Goal: Task Accomplishment & Management: Complete application form

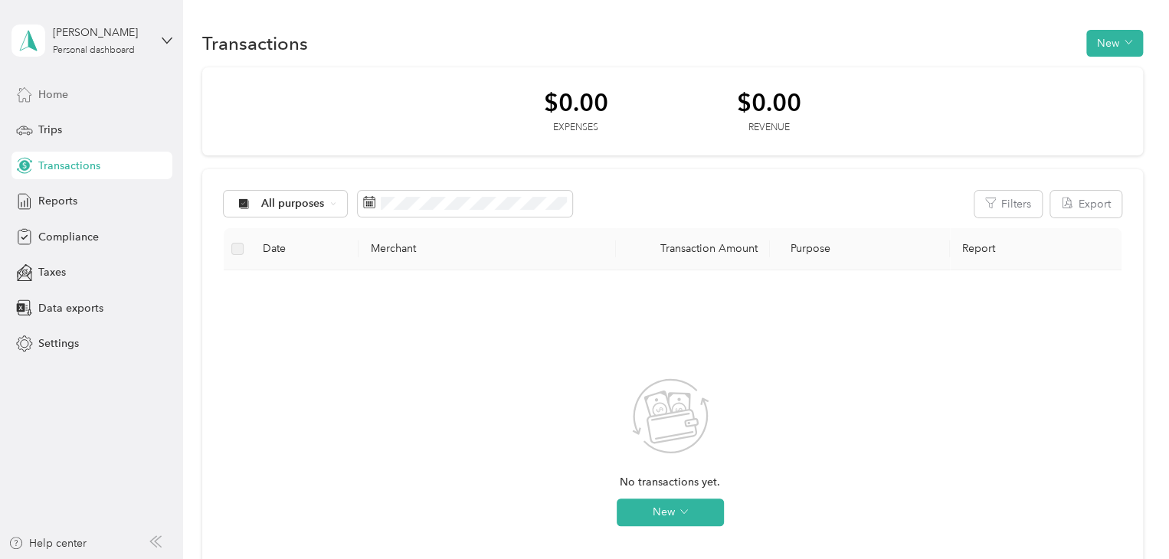
click at [77, 93] on div "Home" at bounding box center [91, 94] width 161 height 28
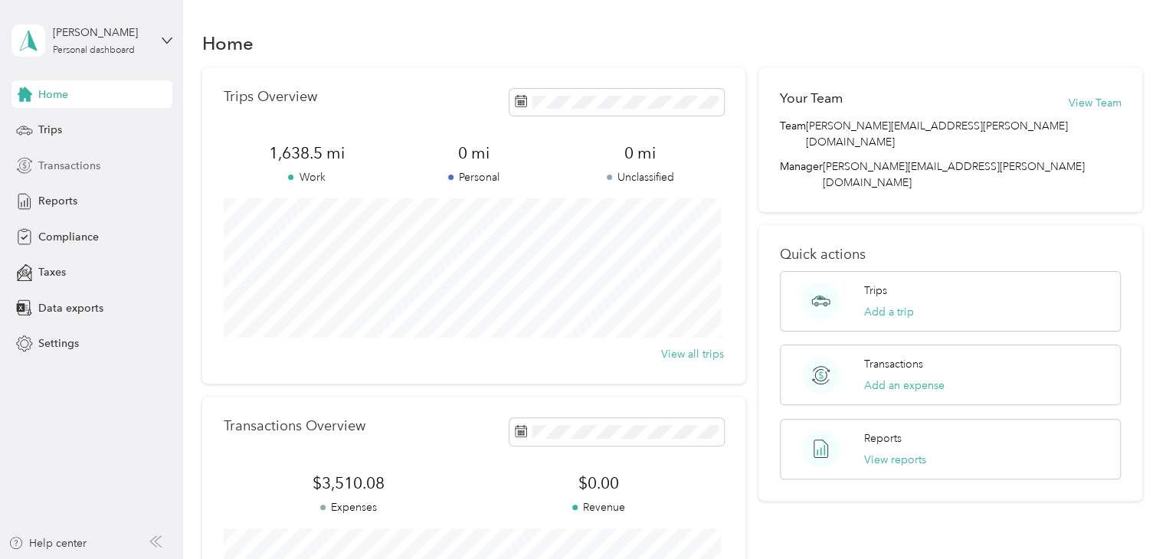
click at [74, 172] on span "Transactions" at bounding box center [69, 166] width 62 height 16
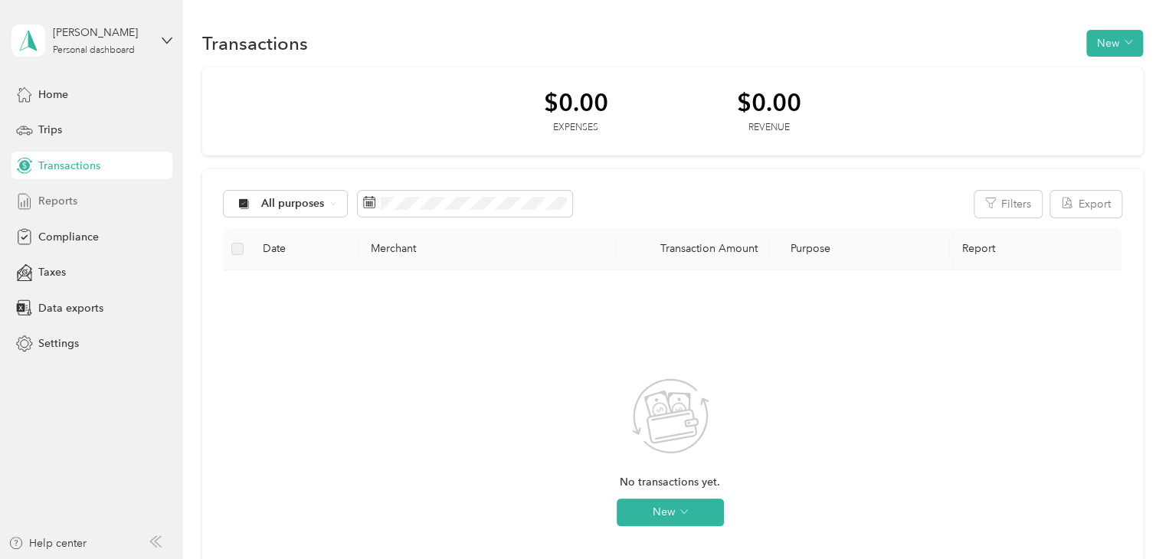
click at [69, 205] on span "Reports" at bounding box center [57, 201] width 39 height 16
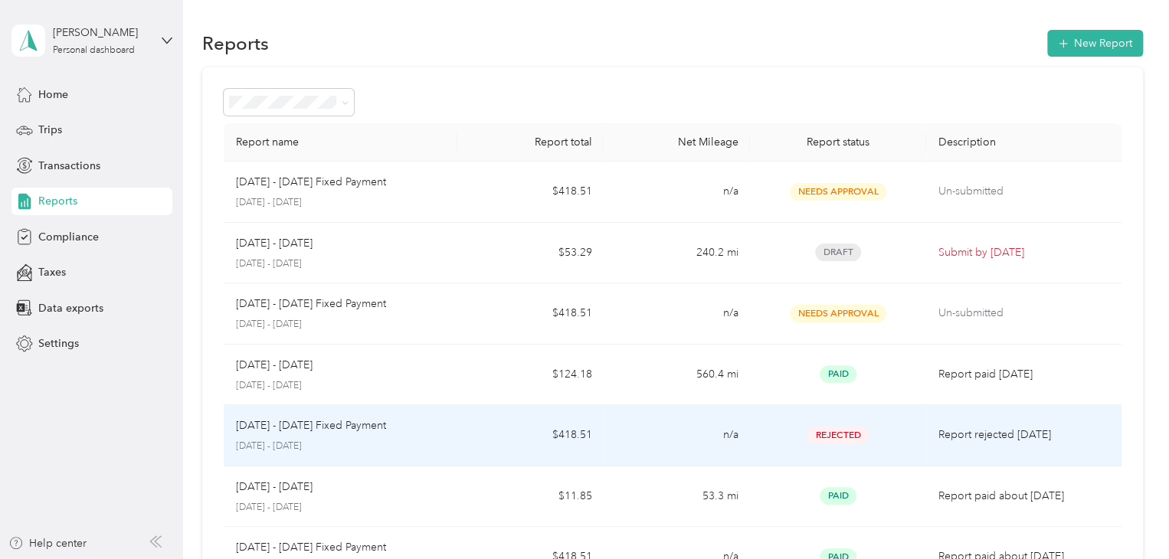
click at [666, 443] on td "n/a" at bounding box center [677, 435] width 146 height 61
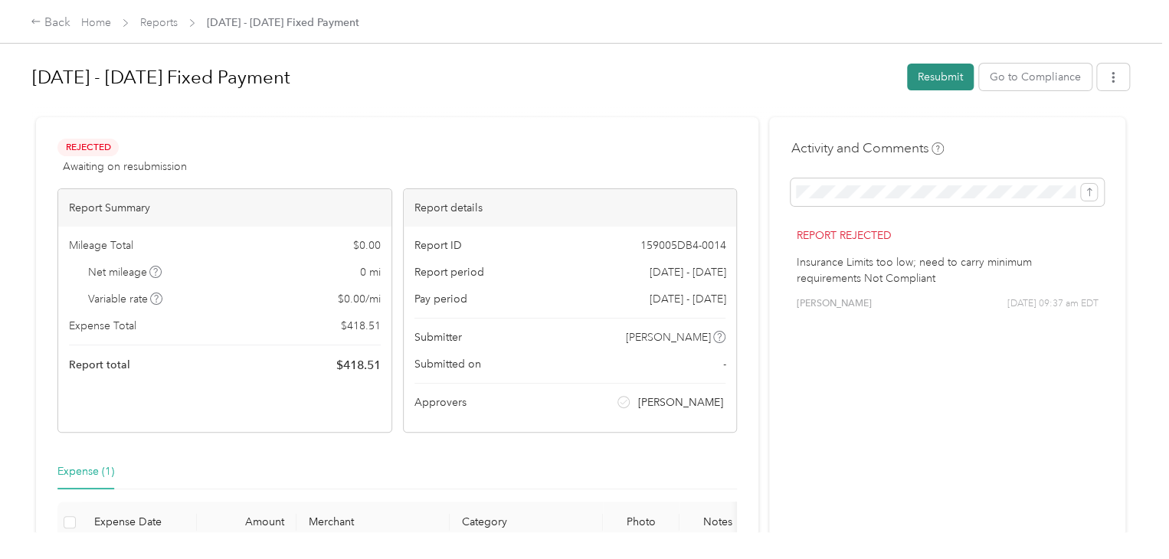
click at [925, 75] on button "Resubmit" at bounding box center [940, 77] width 67 height 27
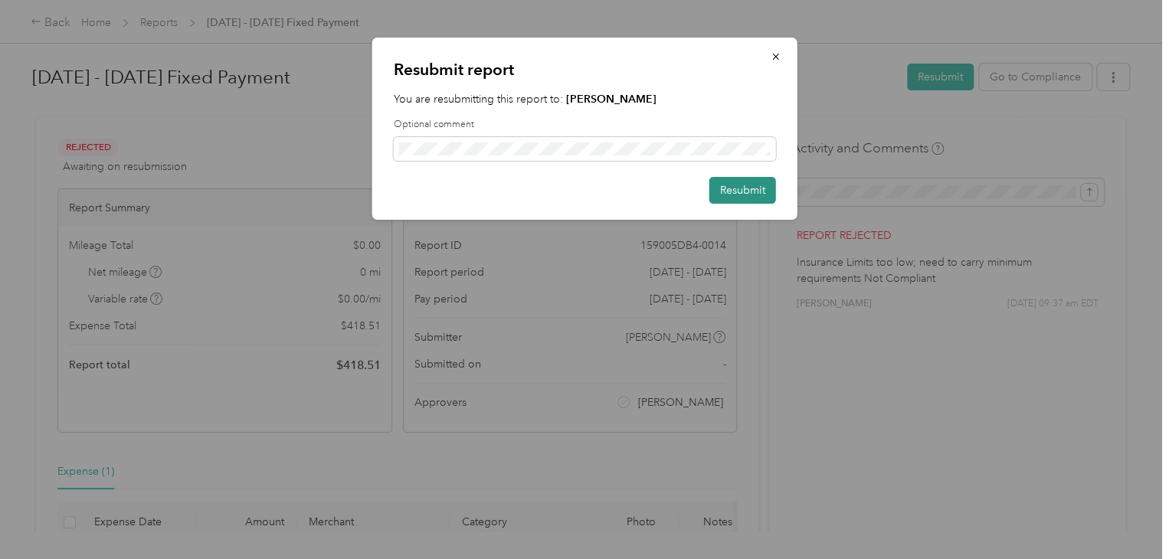
click at [751, 185] on button "Resubmit" at bounding box center [742, 190] width 67 height 27
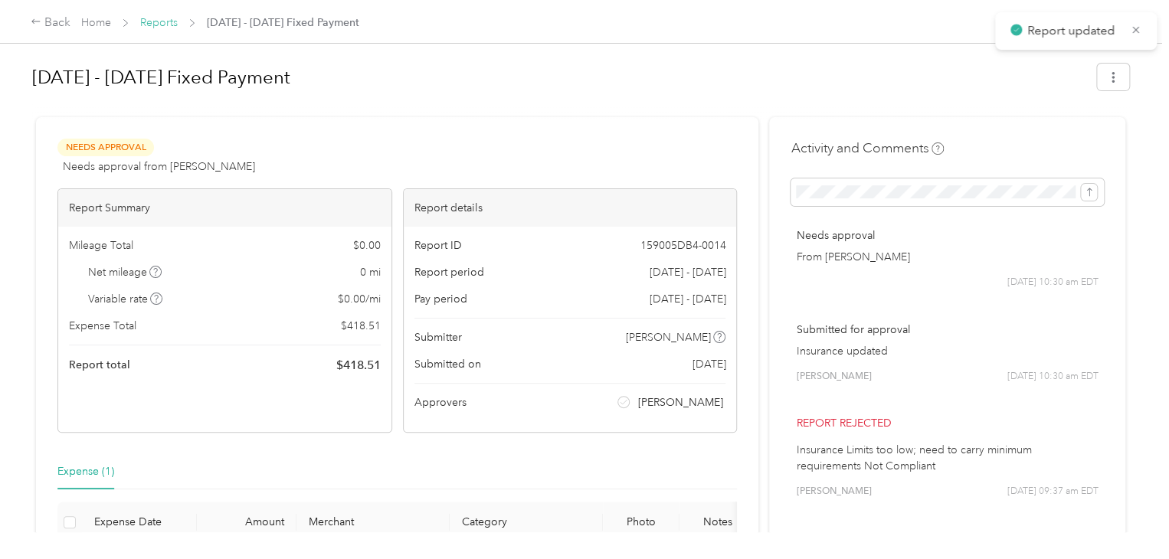
click at [164, 25] on link "Reports" at bounding box center [159, 22] width 38 height 13
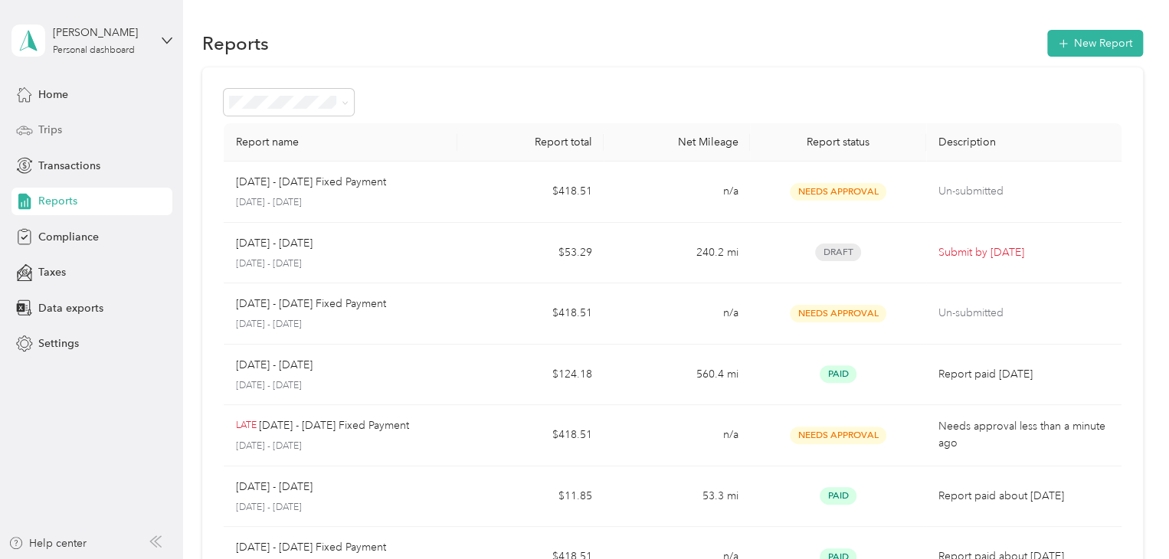
click at [64, 120] on div "Trips" at bounding box center [91, 130] width 161 height 28
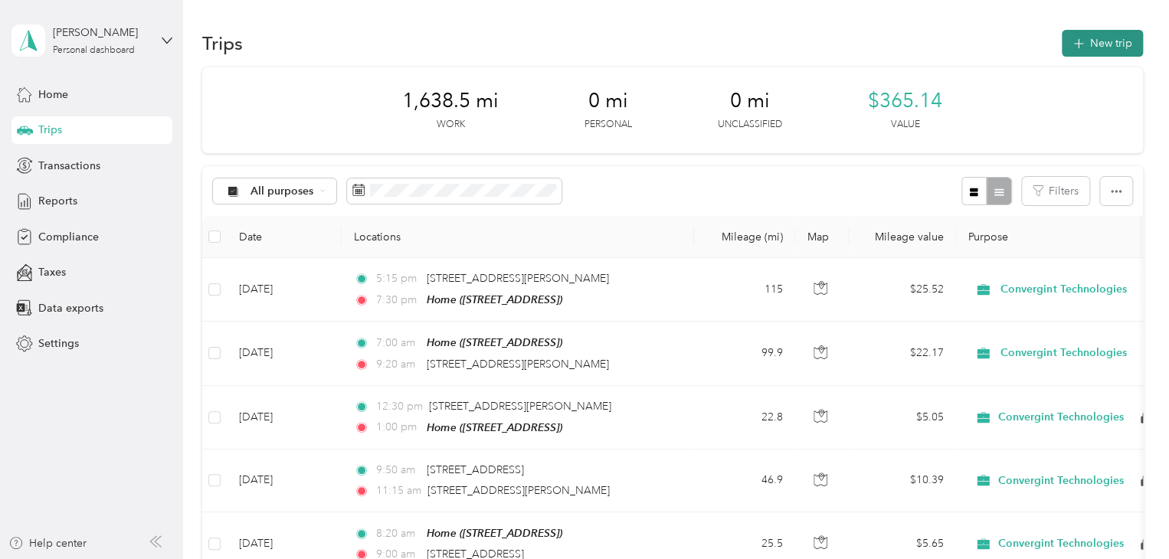
click at [1082, 34] on button "New trip" at bounding box center [1102, 43] width 81 height 27
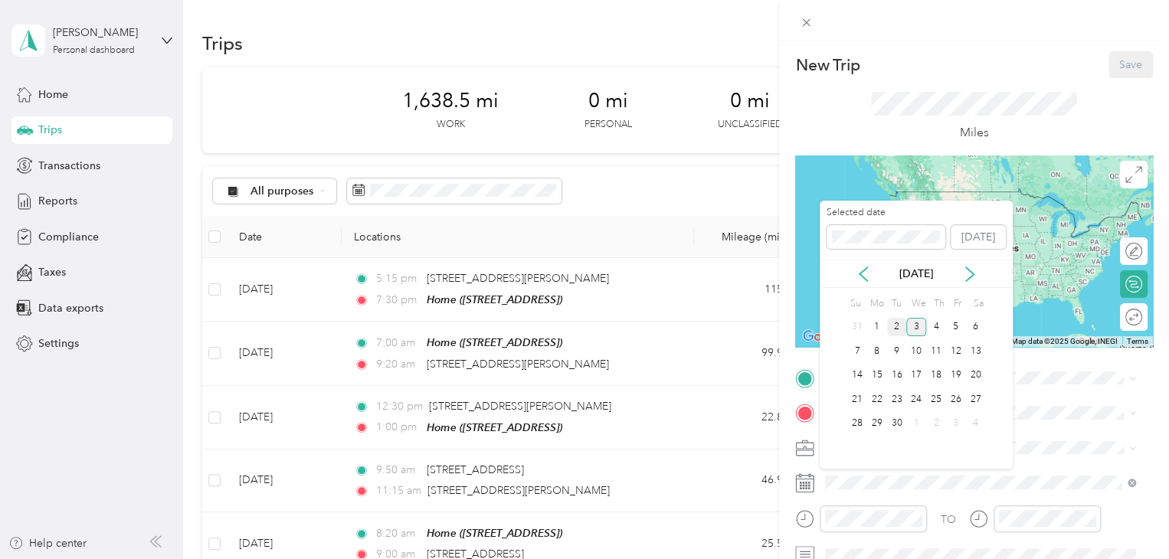
click at [897, 332] on div "2" at bounding box center [897, 327] width 20 height 19
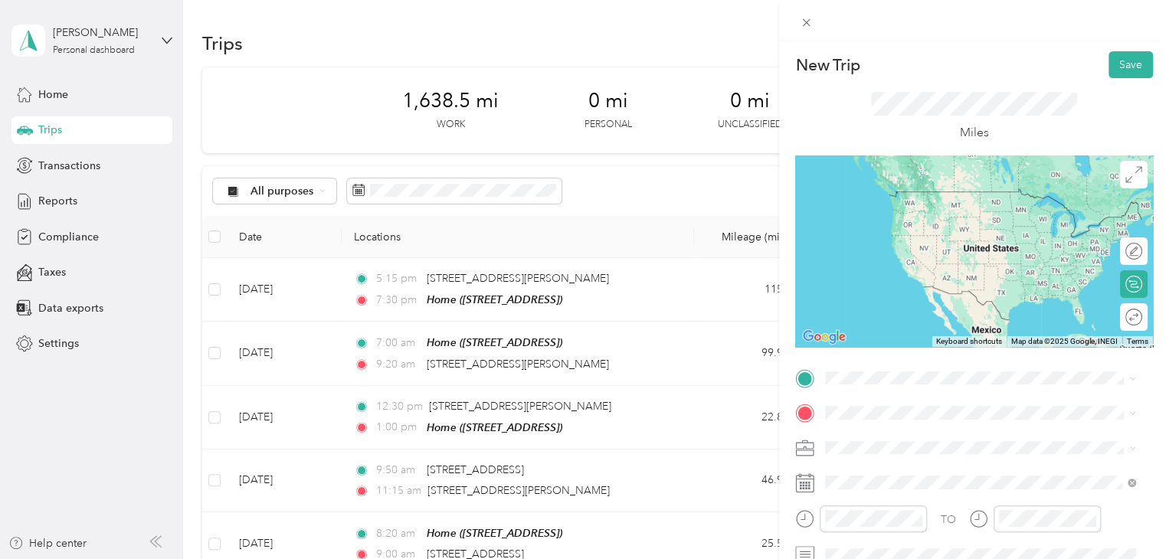
click at [873, 436] on strong "Home" at bounding box center [869, 438] width 30 height 14
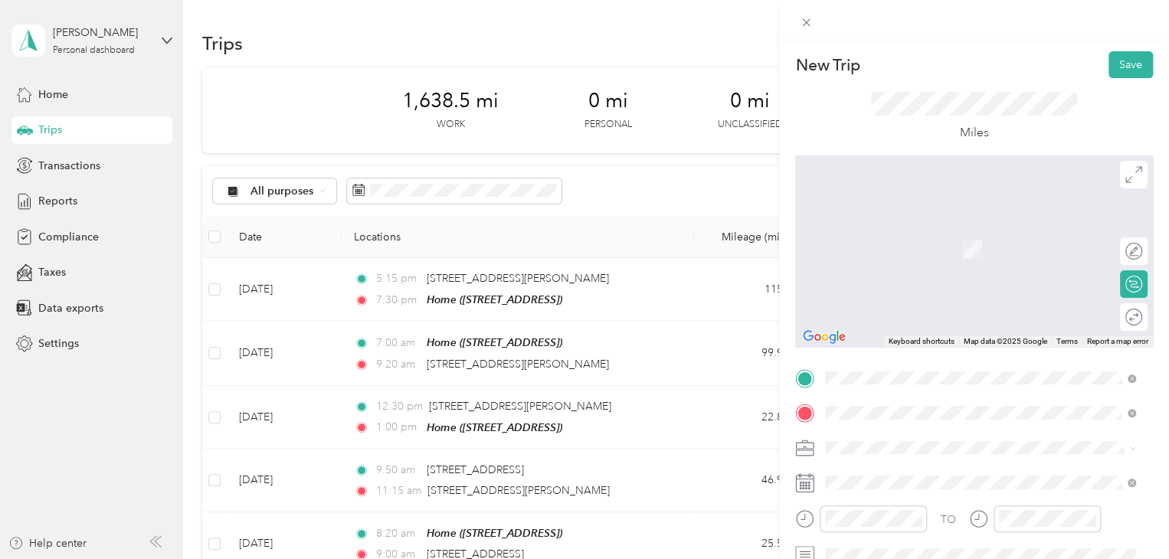
click at [928, 234] on span "[STREET_ADDRESS][US_STATE]" at bounding box center [930, 227] width 153 height 14
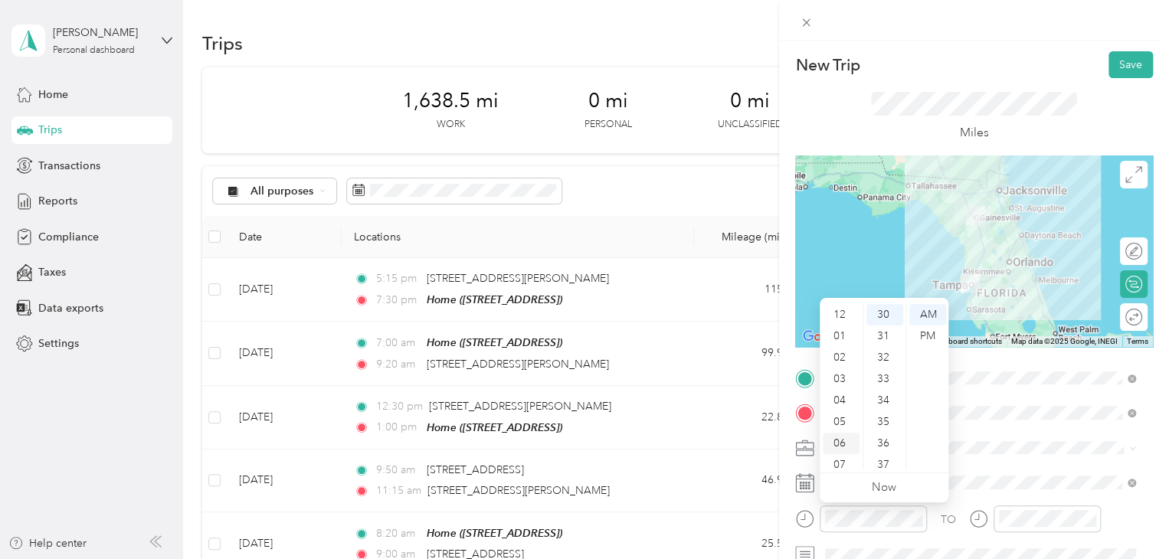
click at [838, 448] on div "06" at bounding box center [841, 443] width 37 height 21
click at [922, 310] on div "AM" at bounding box center [927, 314] width 37 height 21
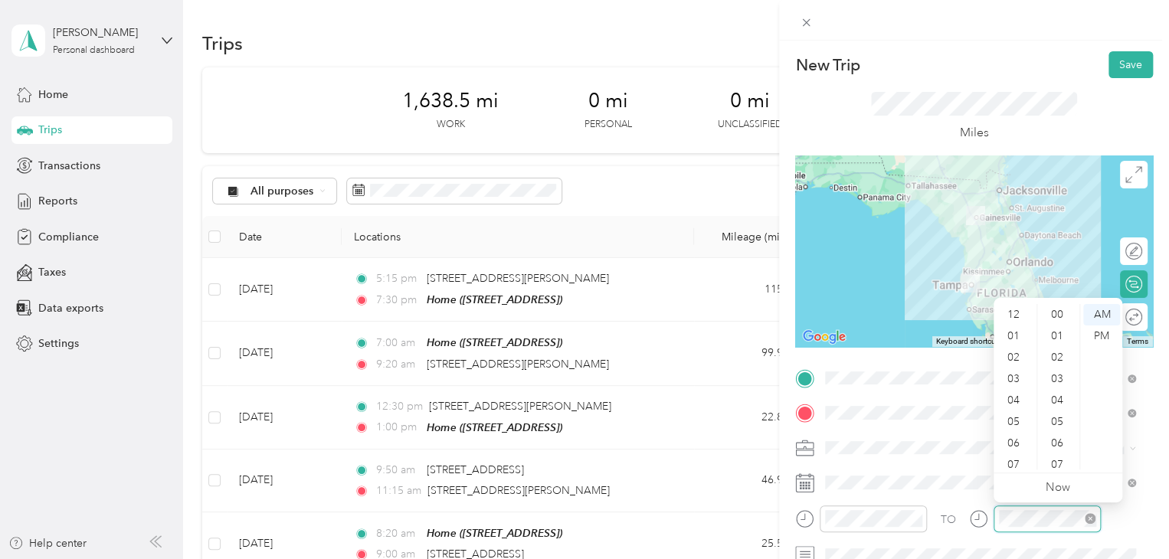
scroll to position [92, 0]
click at [1020, 396] on div "08" at bounding box center [1015, 394] width 37 height 21
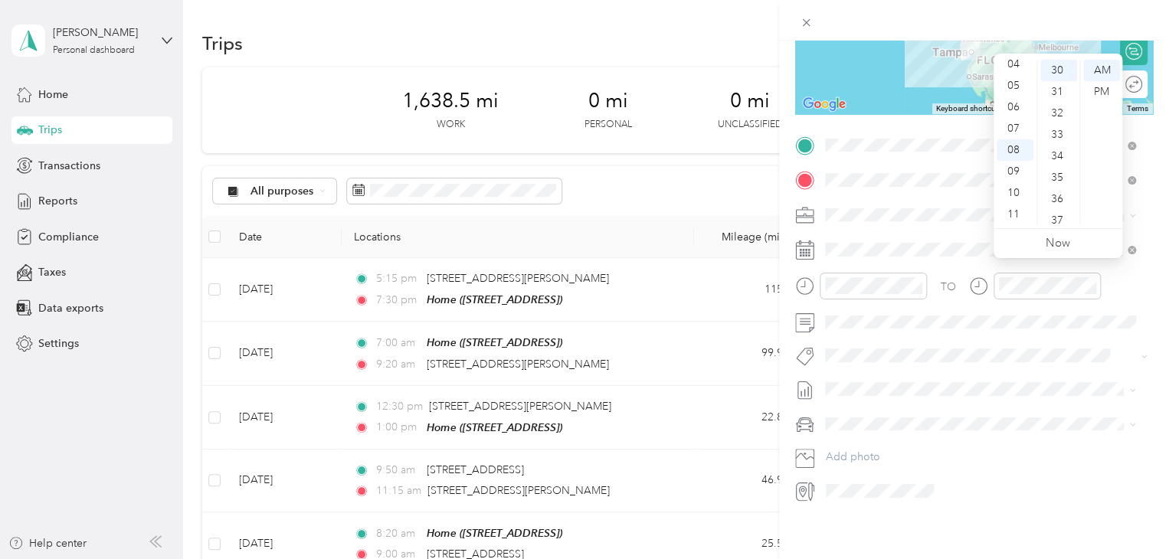
scroll to position [244, 0]
click at [889, 421] on span at bounding box center [986, 424] width 333 height 25
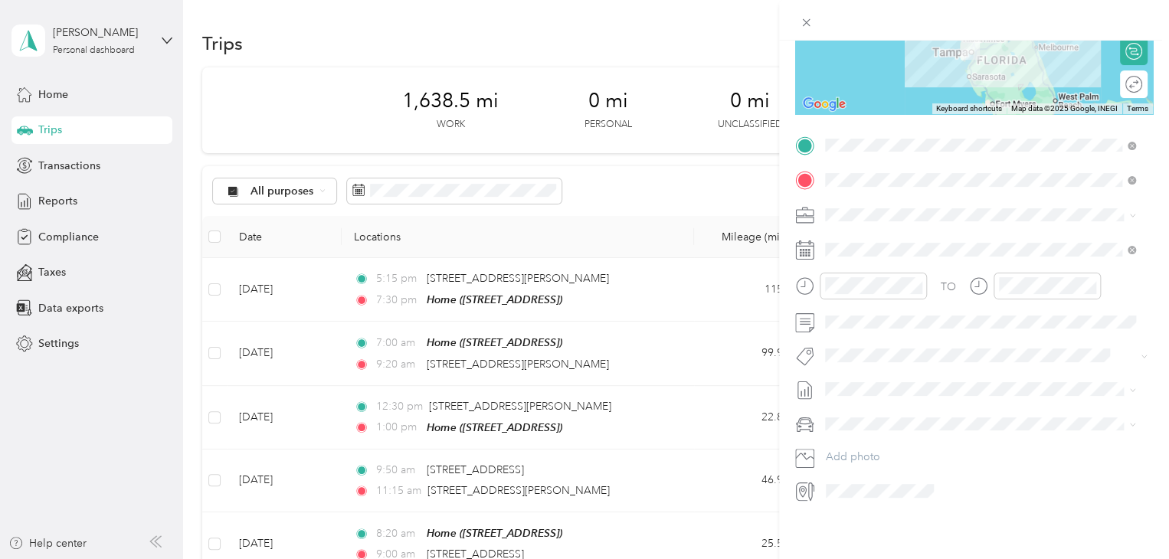
click at [894, 412] on span at bounding box center [986, 424] width 333 height 25
click at [885, 445] on li "Chevrolet Equinox" at bounding box center [980, 439] width 321 height 27
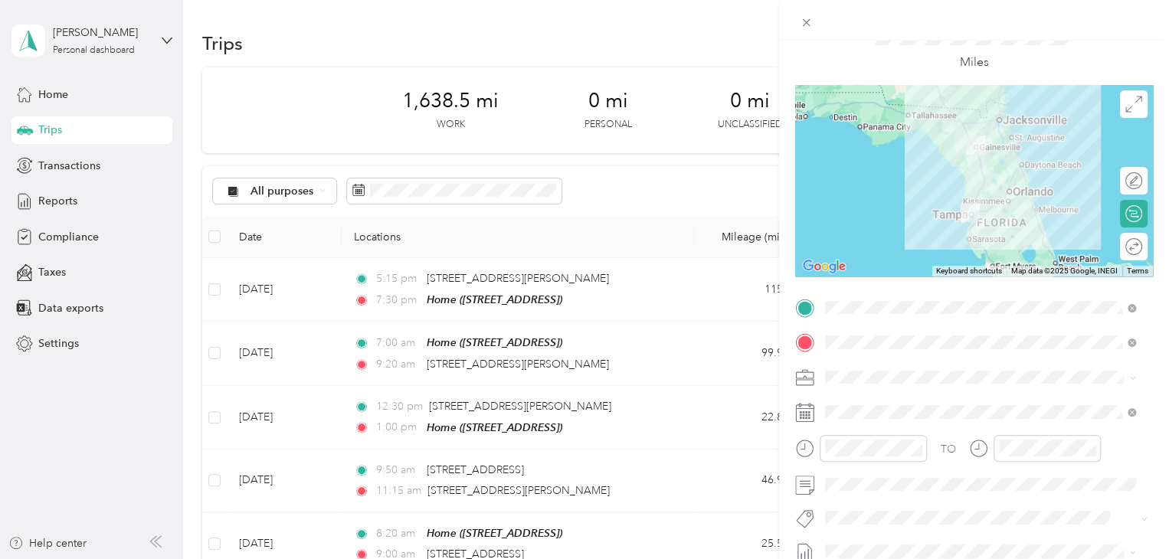
scroll to position [0, 0]
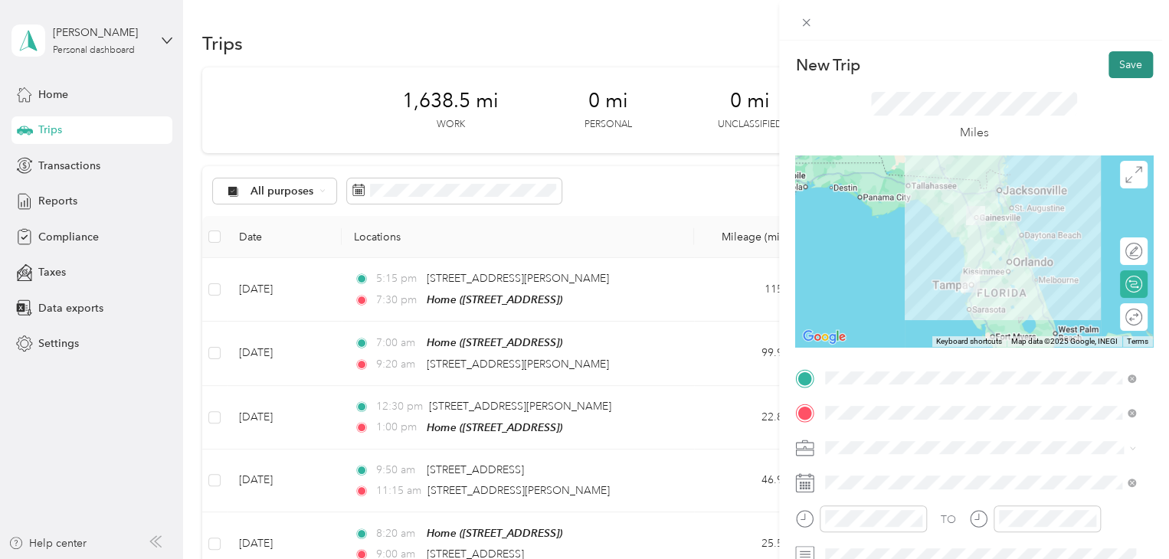
click at [1113, 71] on button "Save" at bounding box center [1130, 64] width 44 height 27
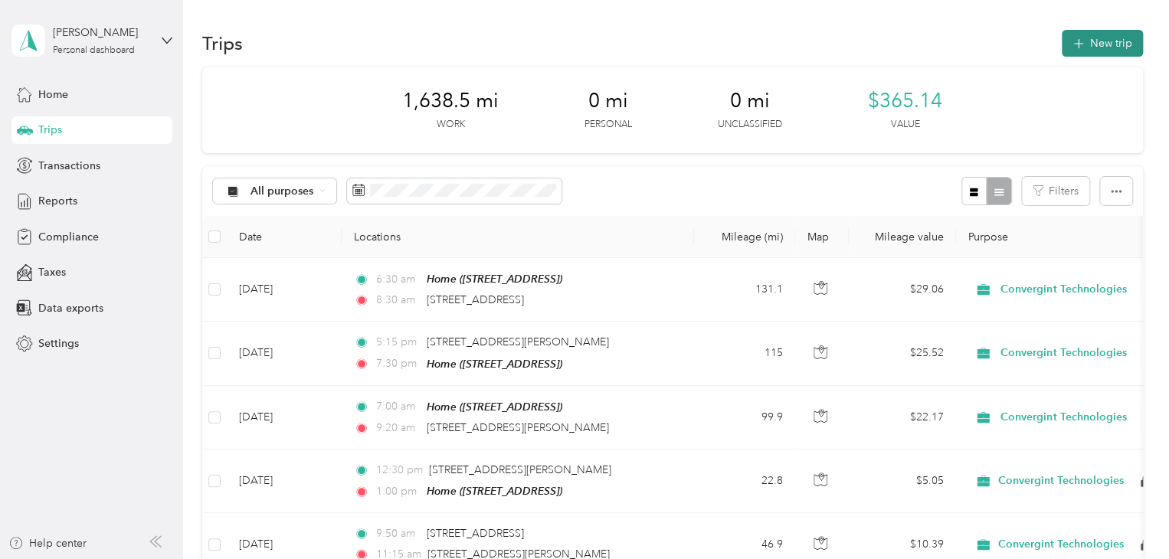
click at [1088, 44] on button "New trip" at bounding box center [1102, 43] width 81 height 27
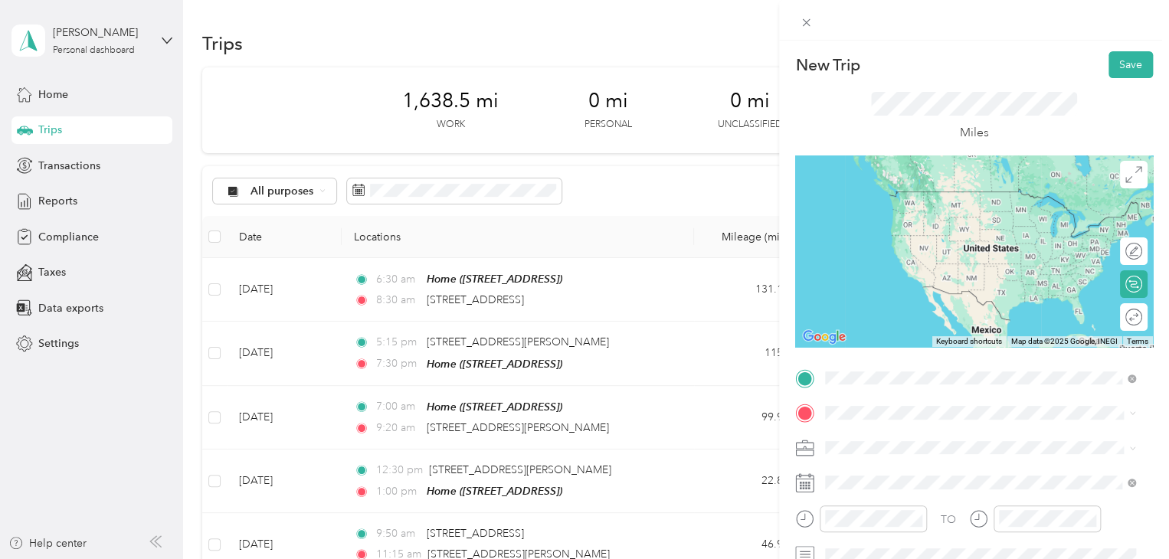
click at [944, 198] on span "[STREET_ADDRESS][US_STATE]" at bounding box center [930, 192] width 153 height 14
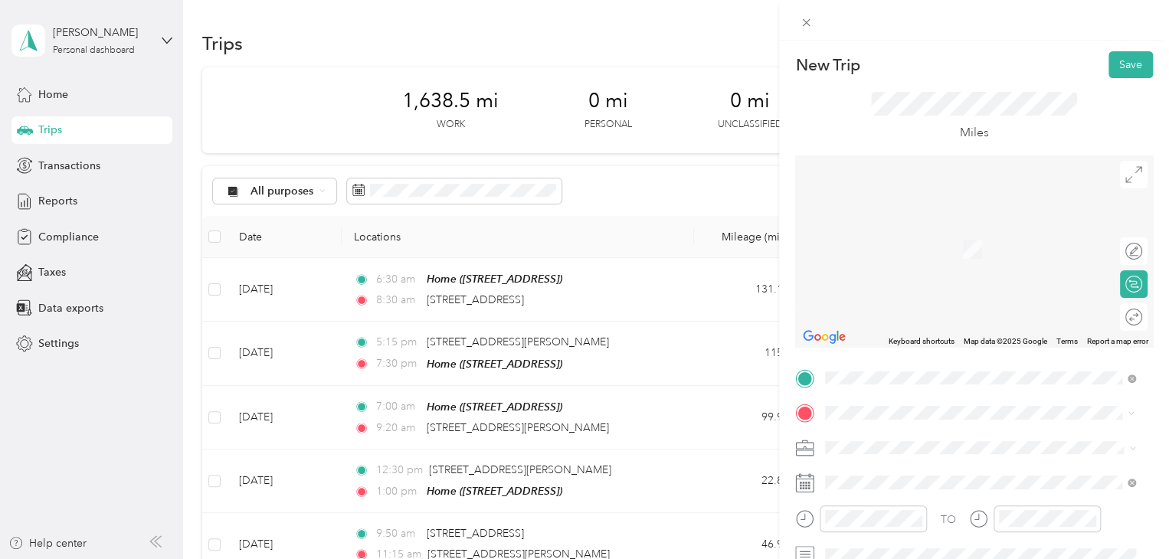
click at [925, 296] on span "[STREET_ADDRESS][US_STATE]" at bounding box center [930, 289] width 153 height 14
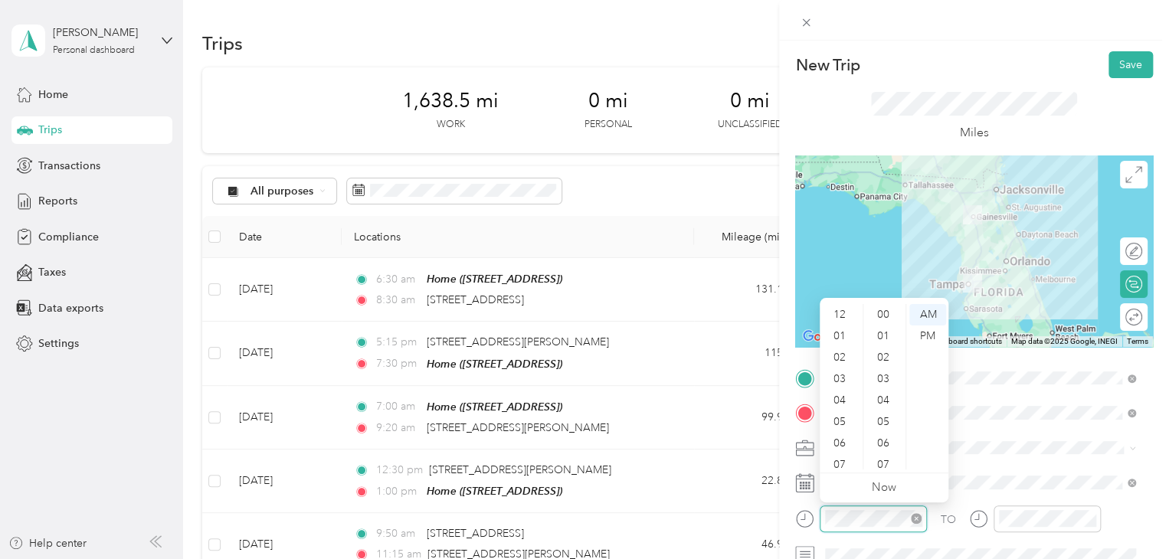
scroll to position [92, 0]
click at [834, 454] on div "11" at bounding box center [841, 458] width 37 height 21
click at [892, 322] on div "15" at bounding box center [884, 323] width 37 height 21
click at [1027, 472] on span at bounding box center [986, 482] width 333 height 25
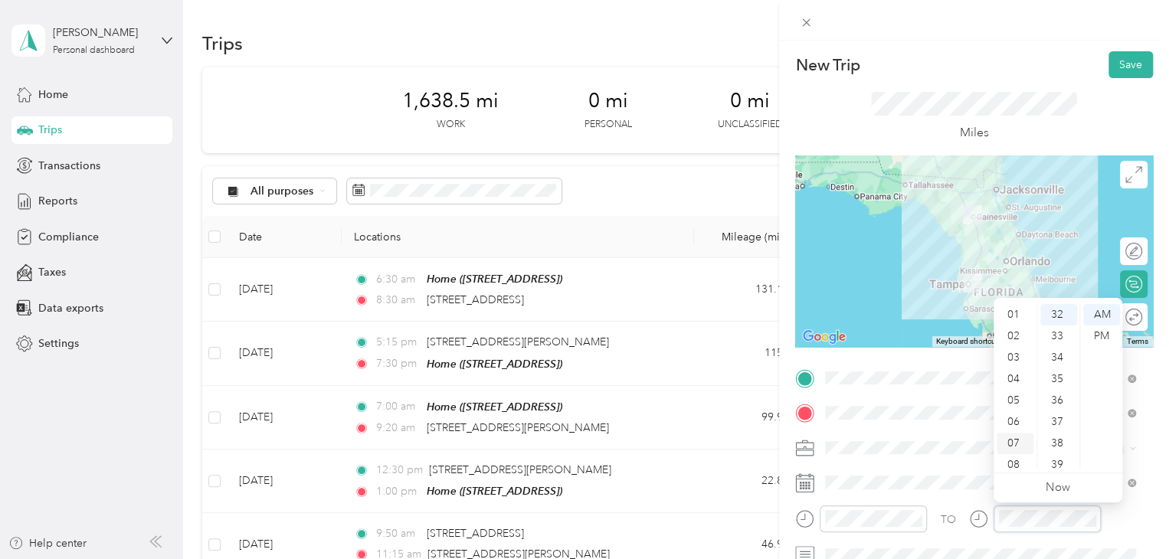
scroll to position [21, 0]
click at [1014, 318] on div "01" at bounding box center [1015, 314] width 37 height 21
click at [1057, 311] on div "30" at bounding box center [1058, 309] width 37 height 21
click at [1108, 334] on div "PM" at bounding box center [1101, 336] width 37 height 21
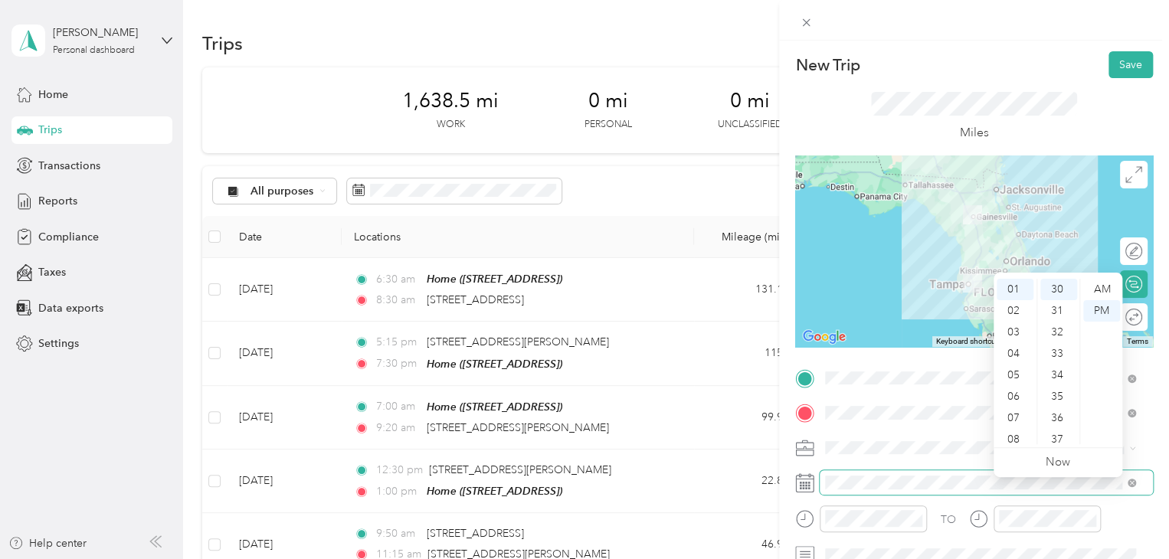
scroll to position [43, 0]
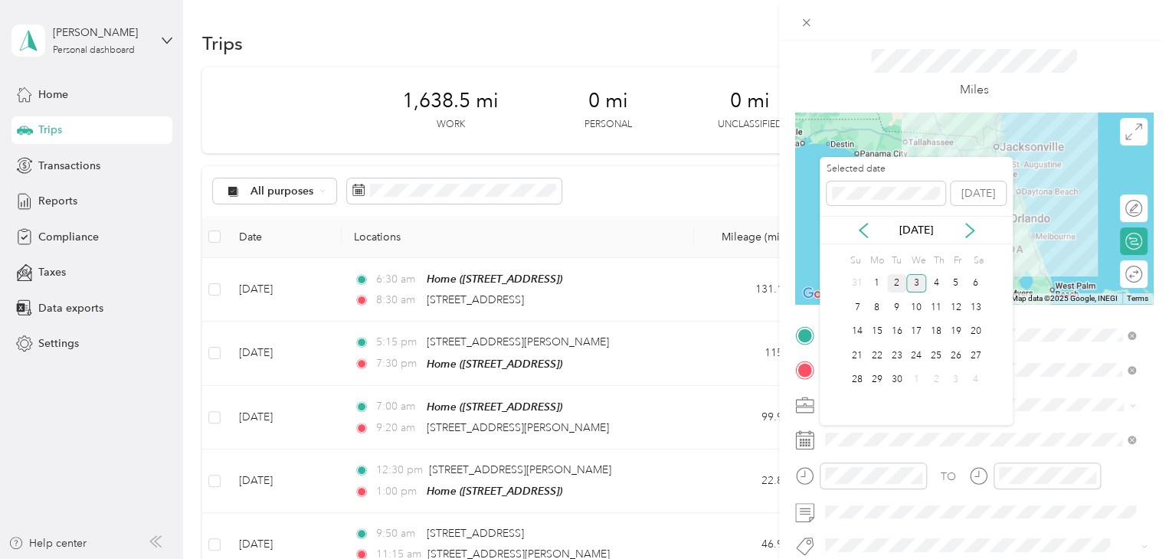
click at [895, 282] on div "2" at bounding box center [897, 283] width 20 height 19
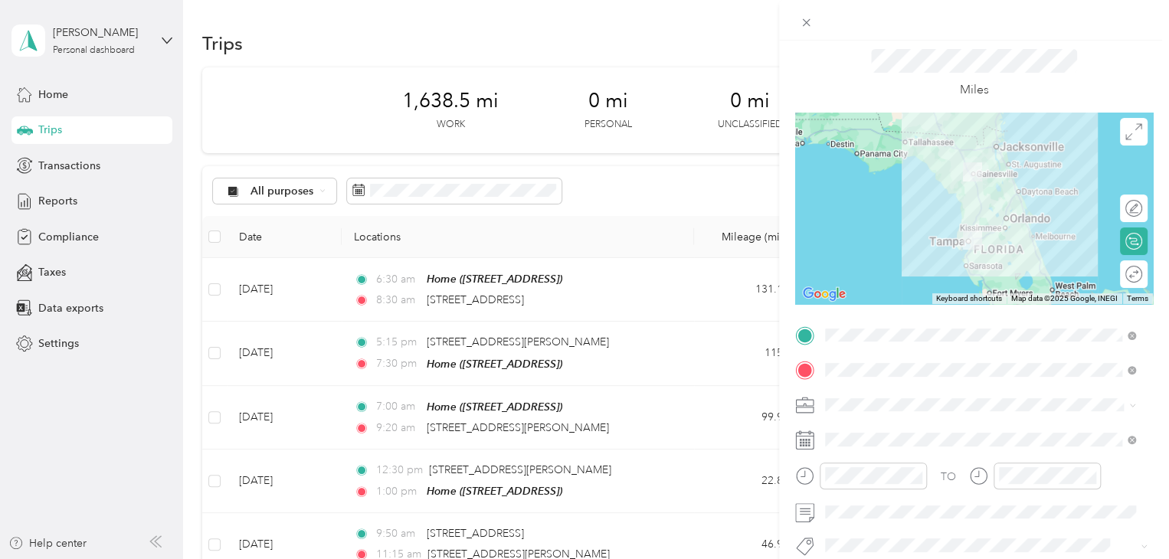
scroll to position [0, 0]
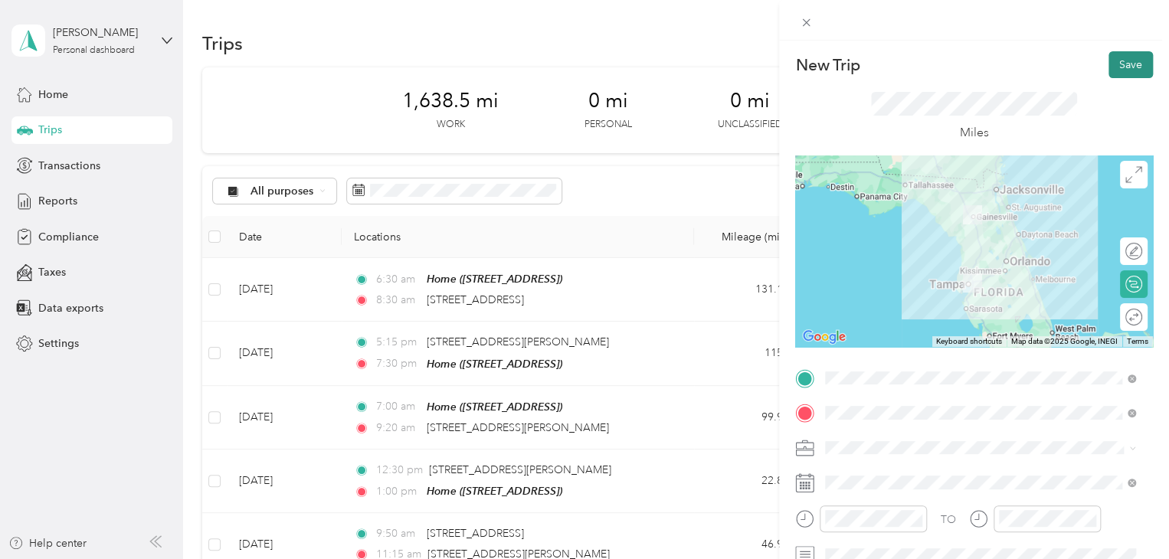
click at [1127, 61] on button "Save" at bounding box center [1130, 64] width 44 height 27
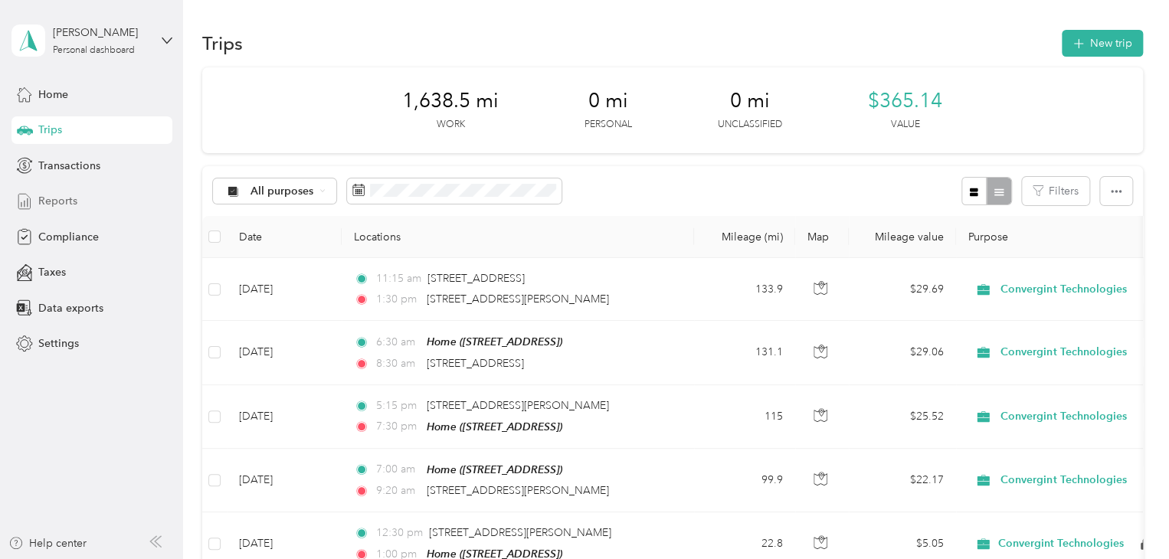
click at [67, 196] on span "Reports" at bounding box center [57, 201] width 39 height 16
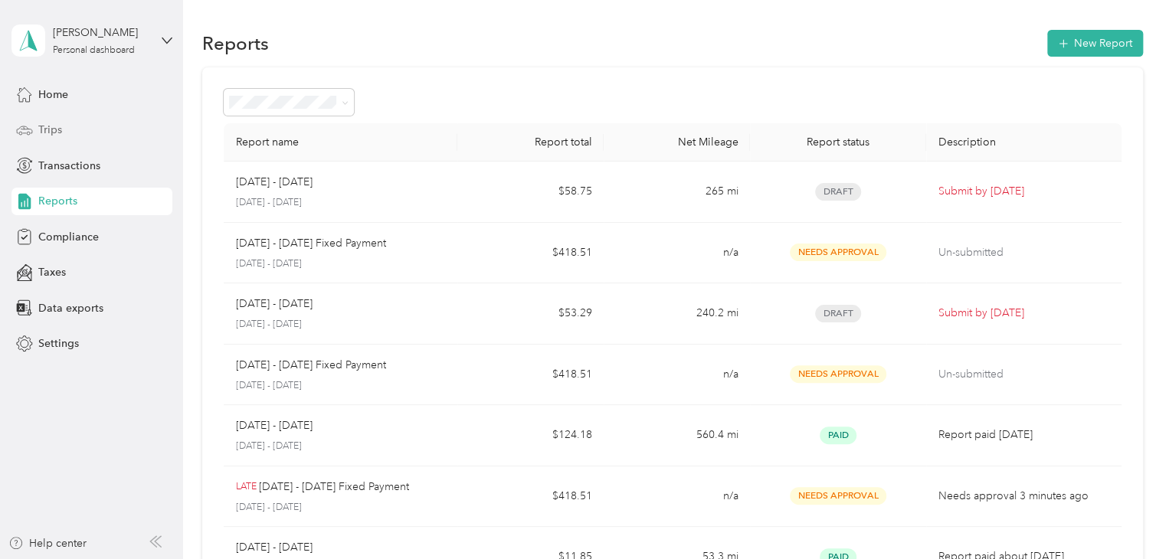
click at [61, 128] on span "Trips" at bounding box center [50, 130] width 24 height 16
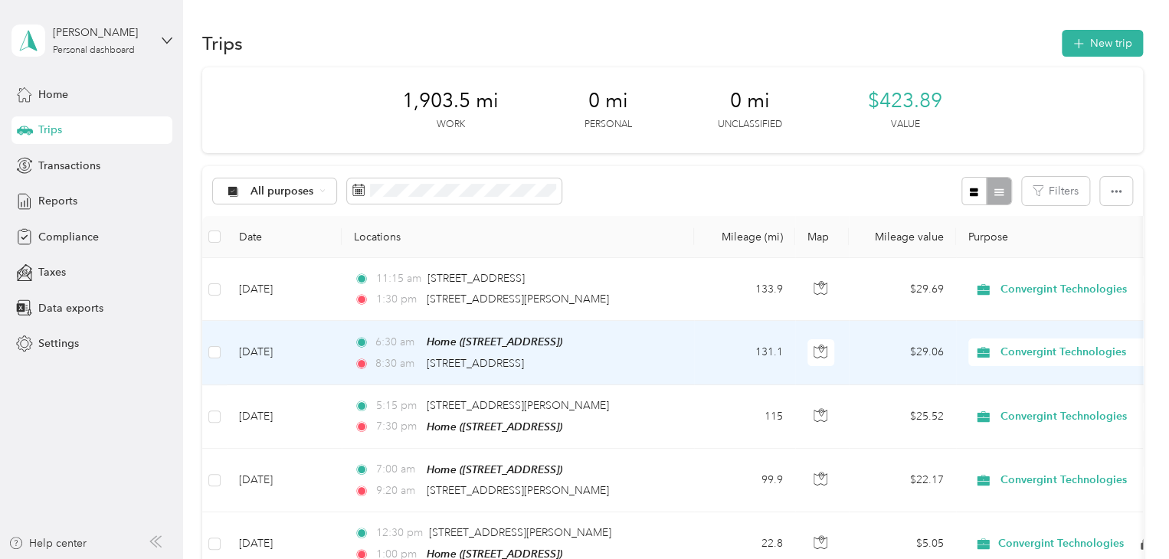
click at [689, 355] on td "6:30 am Home ([STREET_ADDRESS]) 8:30 am [STREET_ADDRESS]" at bounding box center [518, 353] width 352 height 64
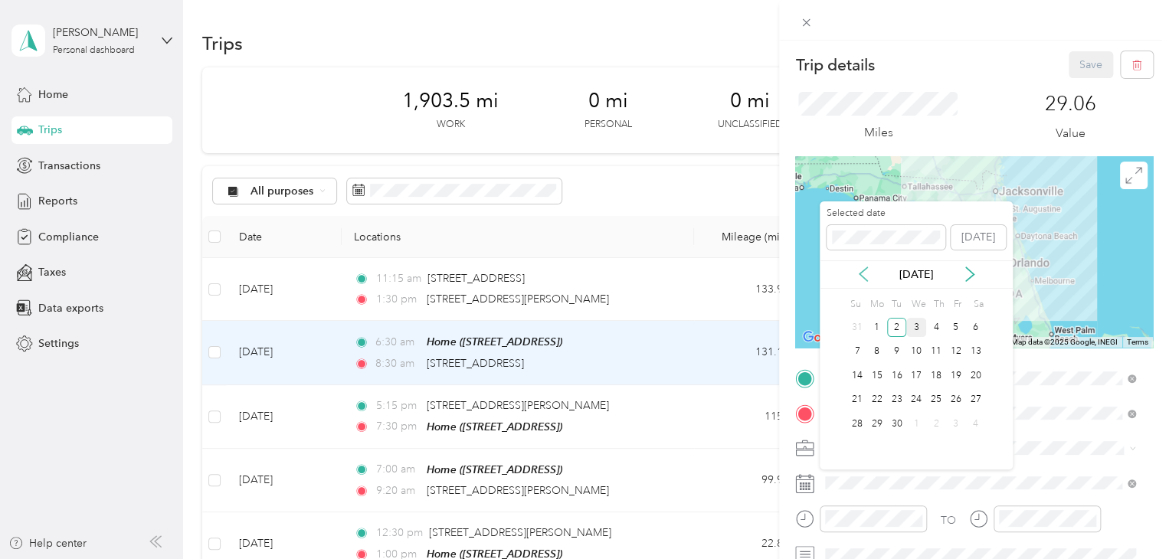
click at [866, 272] on icon at bounding box center [863, 274] width 15 height 15
click at [951, 421] on div "29" at bounding box center [956, 423] width 20 height 19
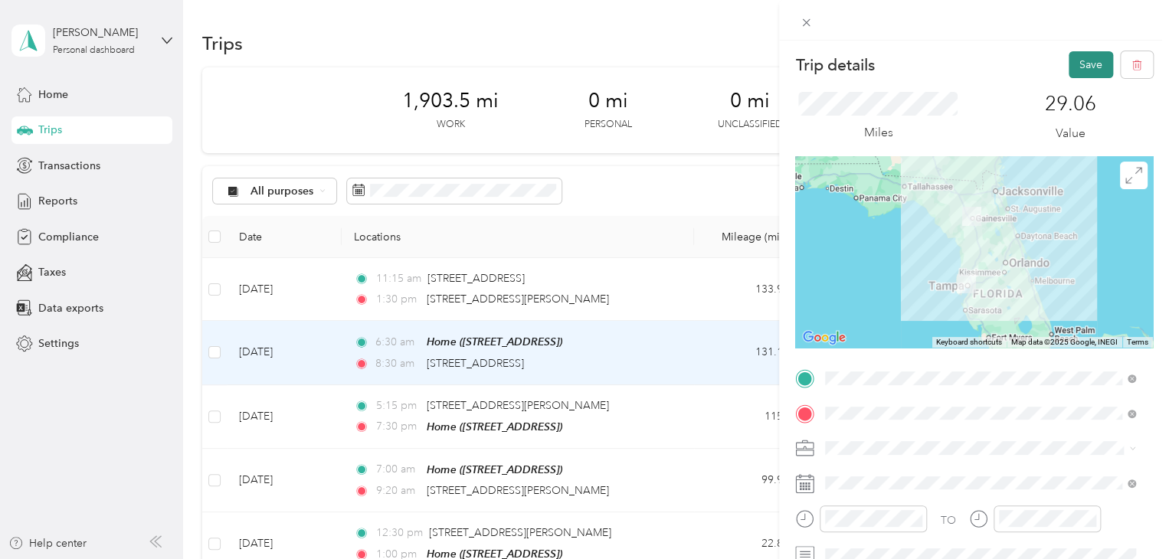
click at [1073, 67] on button "Save" at bounding box center [1091, 64] width 44 height 27
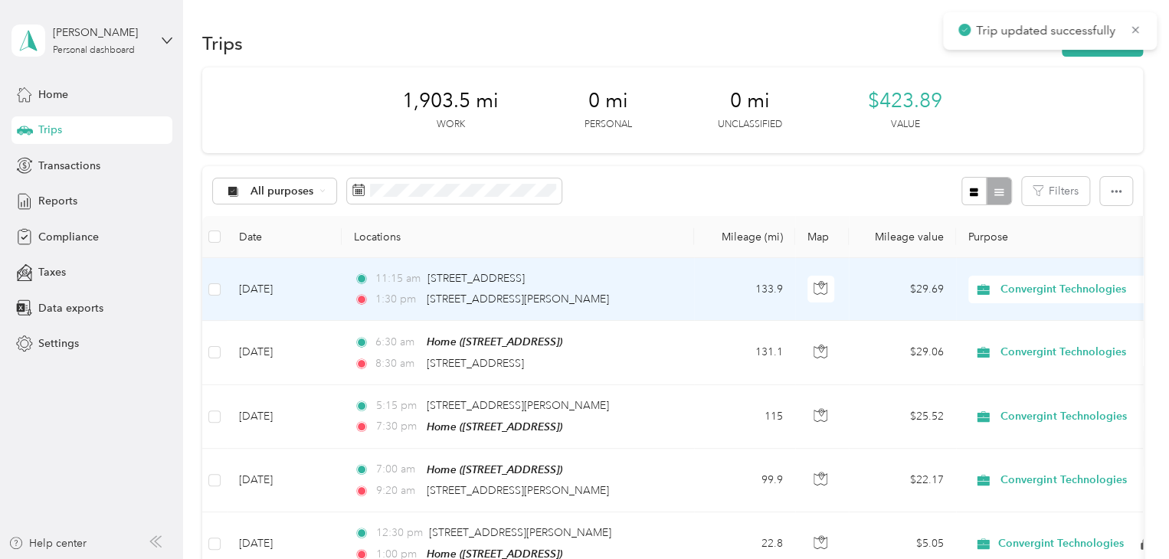
click at [597, 294] on div "1:30 pm [STREET_ADDRESS][PERSON_NAME]" at bounding box center [515, 299] width 322 height 17
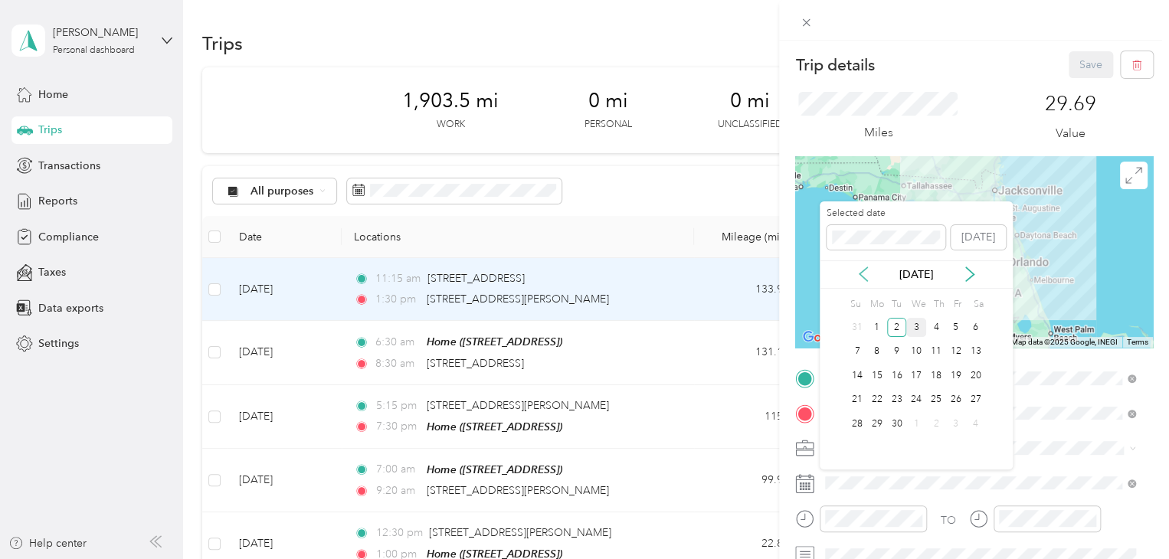
click at [865, 273] on icon at bounding box center [863, 274] width 15 height 15
click at [938, 421] on div "28" at bounding box center [936, 423] width 20 height 19
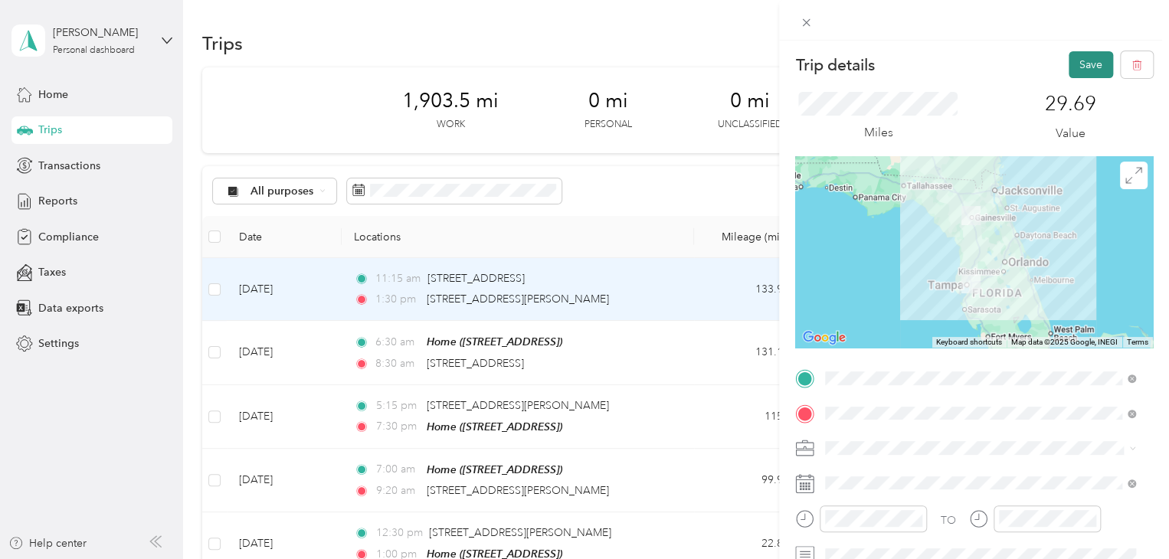
click at [1069, 66] on button "Save" at bounding box center [1091, 64] width 44 height 27
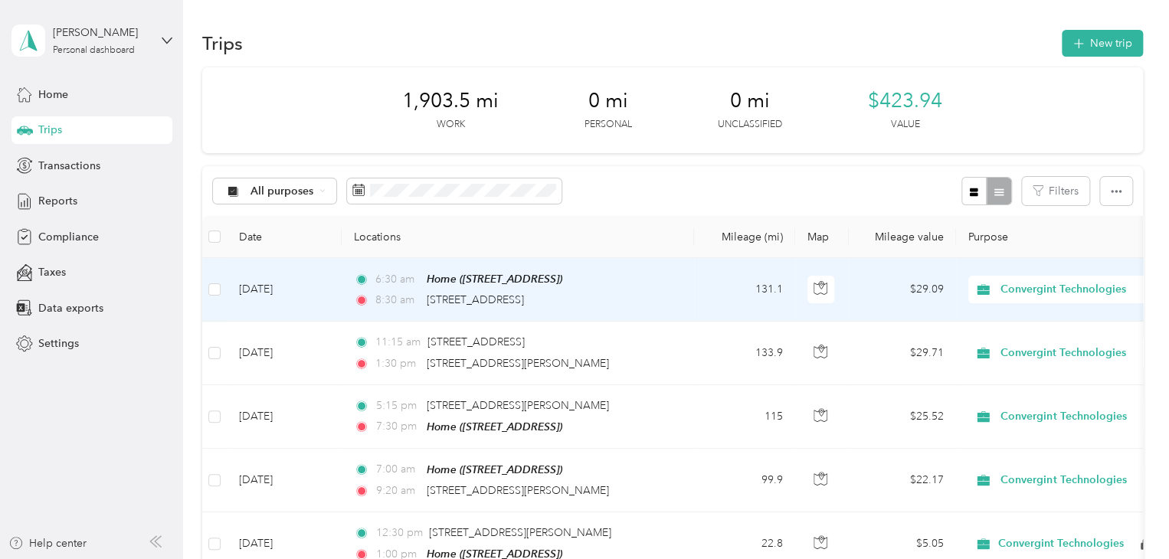
click at [653, 289] on div "6:30 am Home ([STREET_ADDRESS]) 8:30 am [STREET_ADDRESS]" at bounding box center [515, 289] width 322 height 38
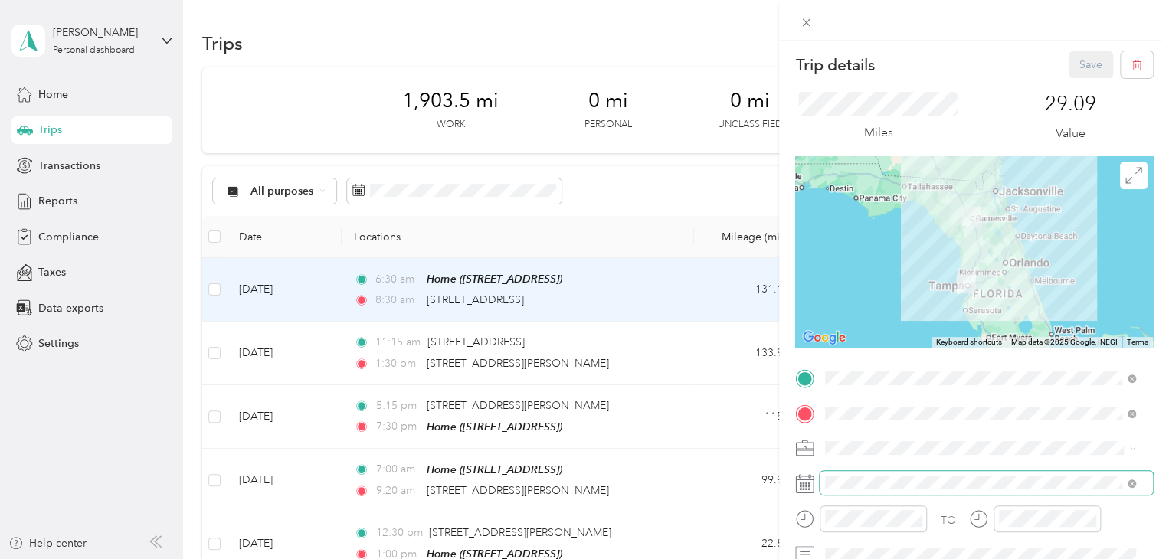
click at [870, 471] on span at bounding box center [986, 483] width 333 height 25
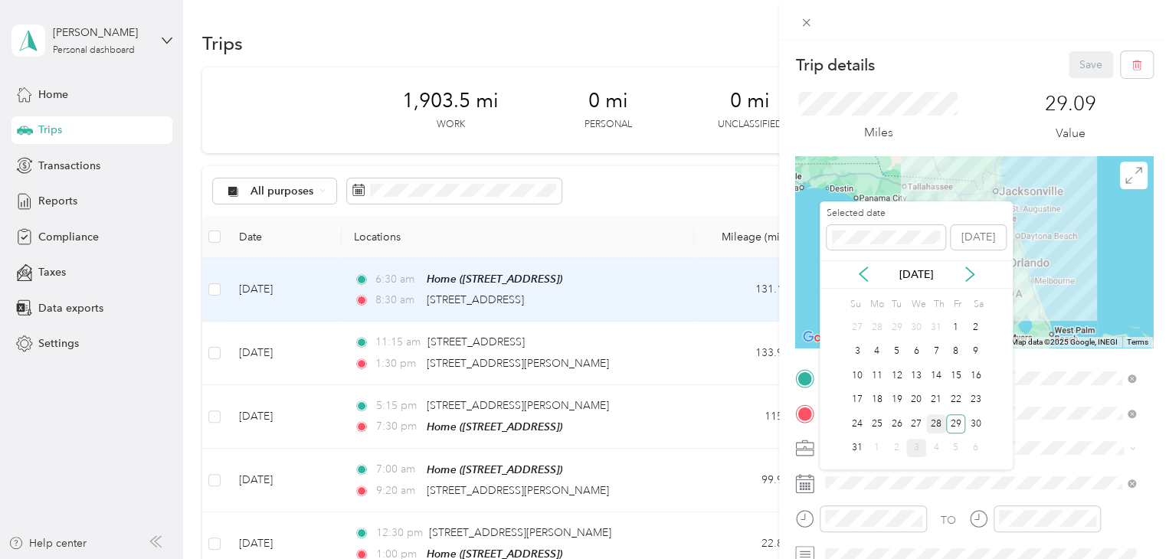
click at [934, 415] on div "28" at bounding box center [936, 423] width 20 height 19
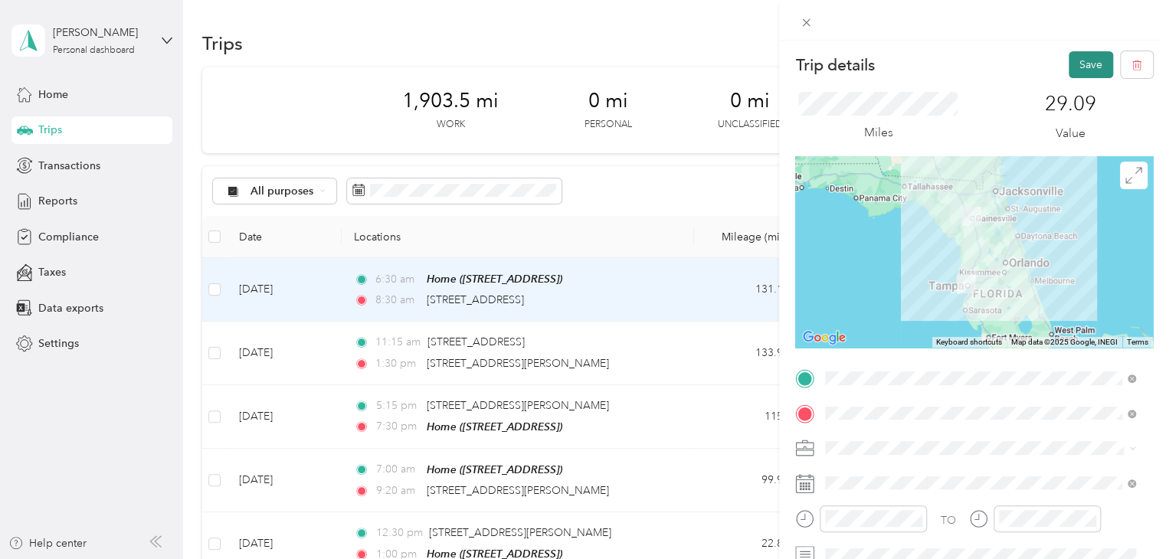
click at [1075, 69] on button "Save" at bounding box center [1091, 64] width 44 height 27
click at [1072, 65] on button "Save" at bounding box center [1091, 64] width 44 height 27
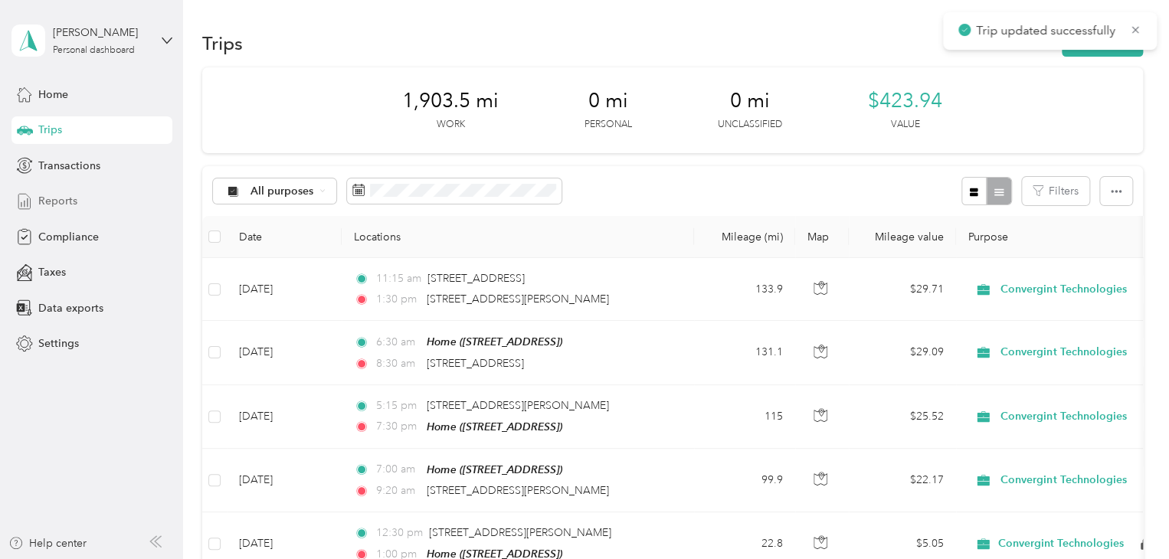
click at [39, 205] on span "Reports" at bounding box center [57, 201] width 39 height 16
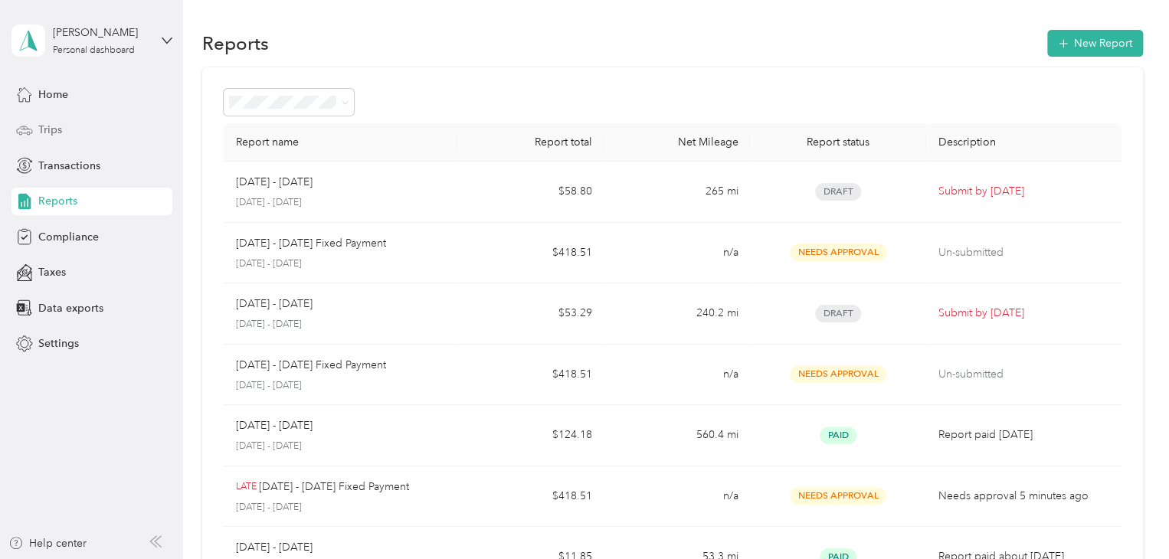
click at [64, 123] on div "Trips" at bounding box center [91, 130] width 161 height 28
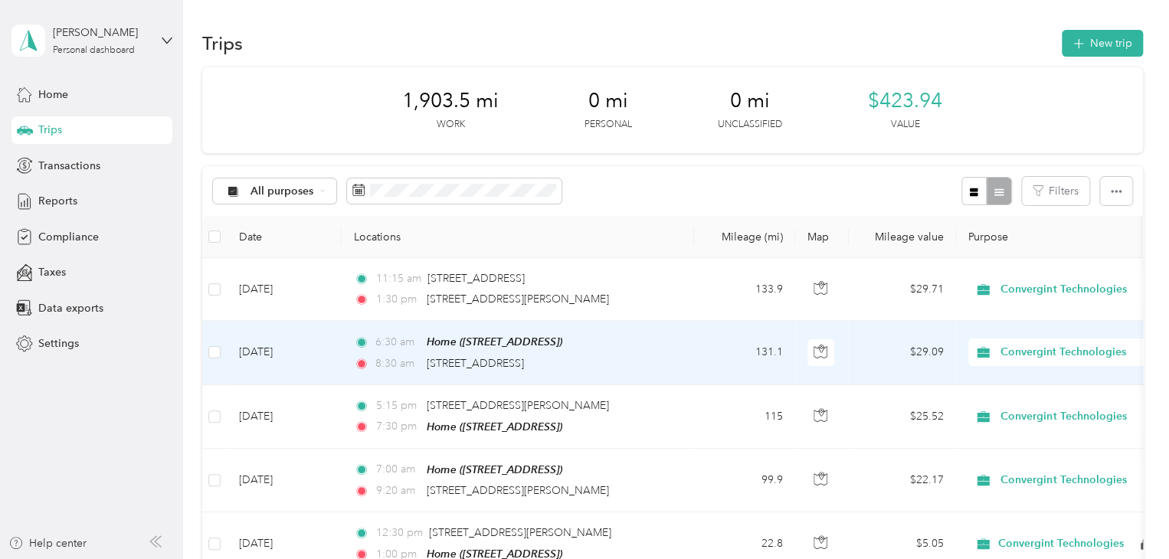
click at [684, 352] on td "6:30 am Home ([STREET_ADDRESS]) 8:30 am [STREET_ADDRESS]" at bounding box center [518, 353] width 352 height 64
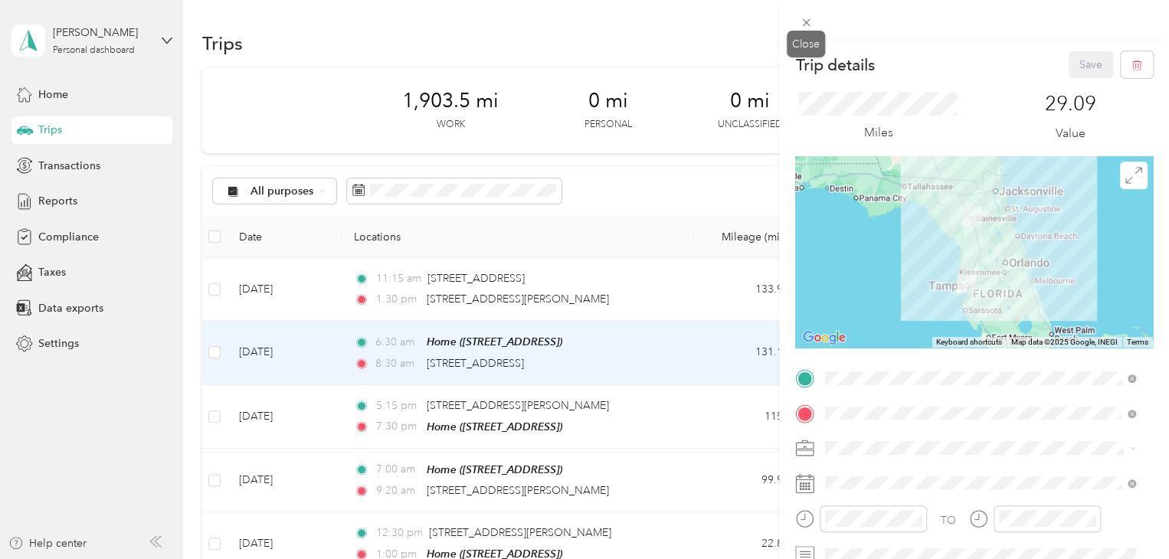
click at [803, 26] on icon at bounding box center [806, 22] width 13 height 13
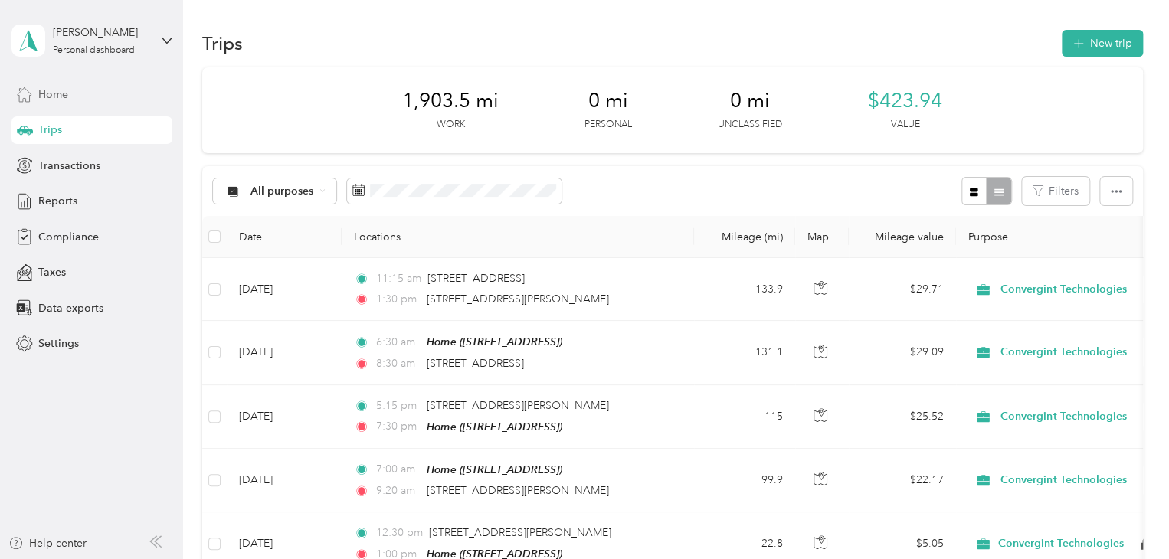
click at [85, 99] on div "Home" at bounding box center [91, 94] width 161 height 28
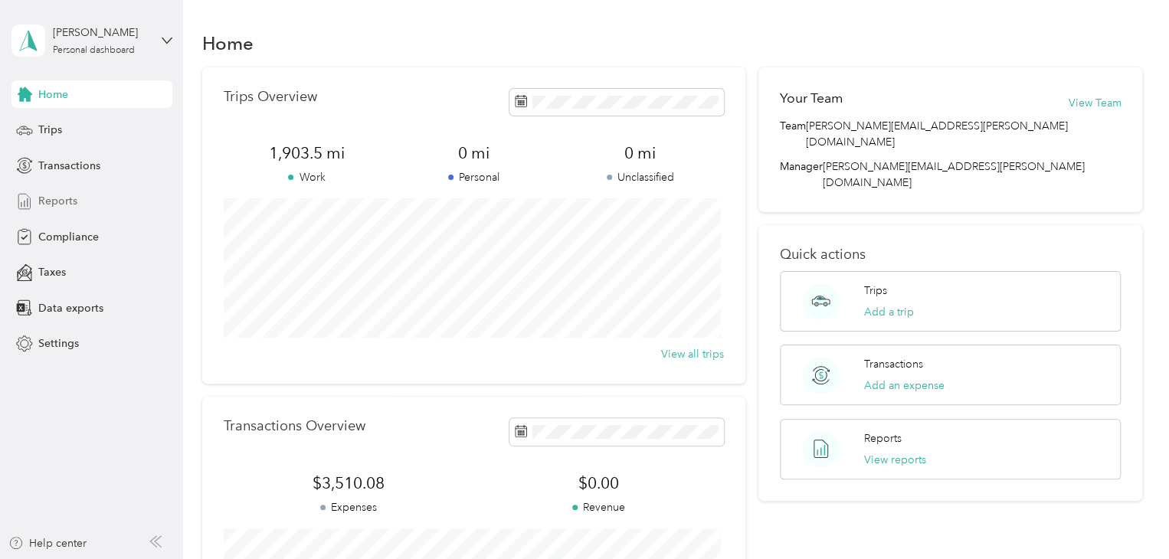
click at [61, 200] on span "Reports" at bounding box center [57, 201] width 39 height 16
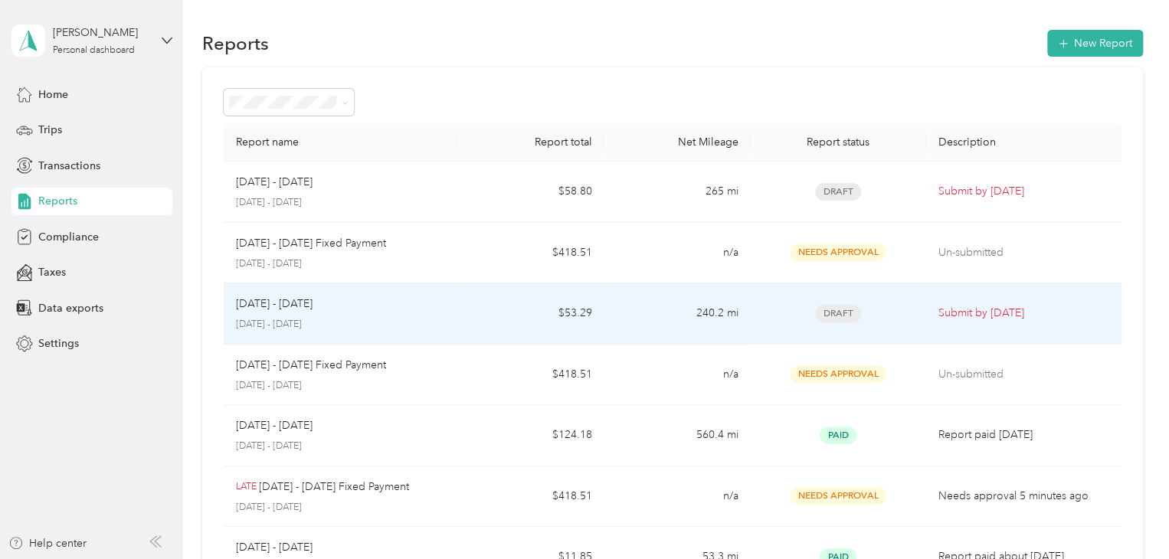
click at [650, 316] on td "240.2 mi" at bounding box center [677, 313] width 146 height 61
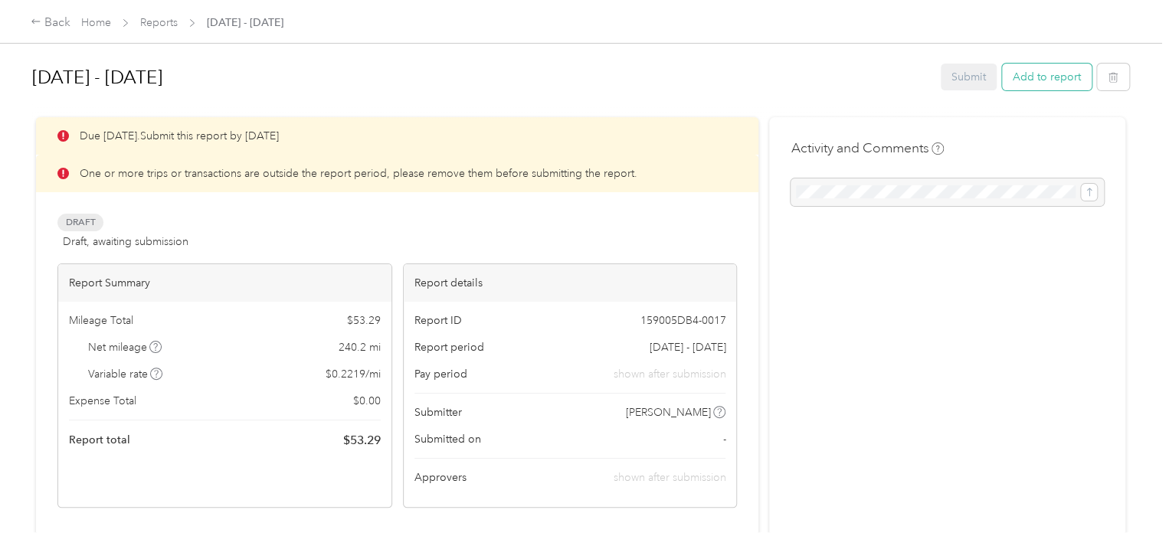
click at [1043, 78] on button "Add to report" at bounding box center [1047, 77] width 90 height 27
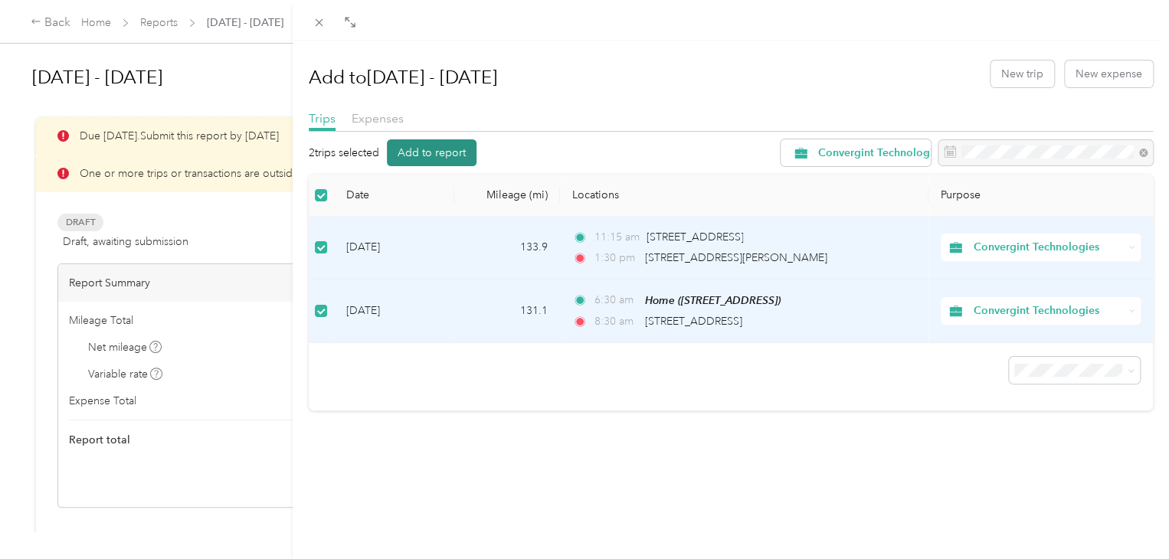
click at [430, 152] on button "Add to report" at bounding box center [432, 152] width 90 height 27
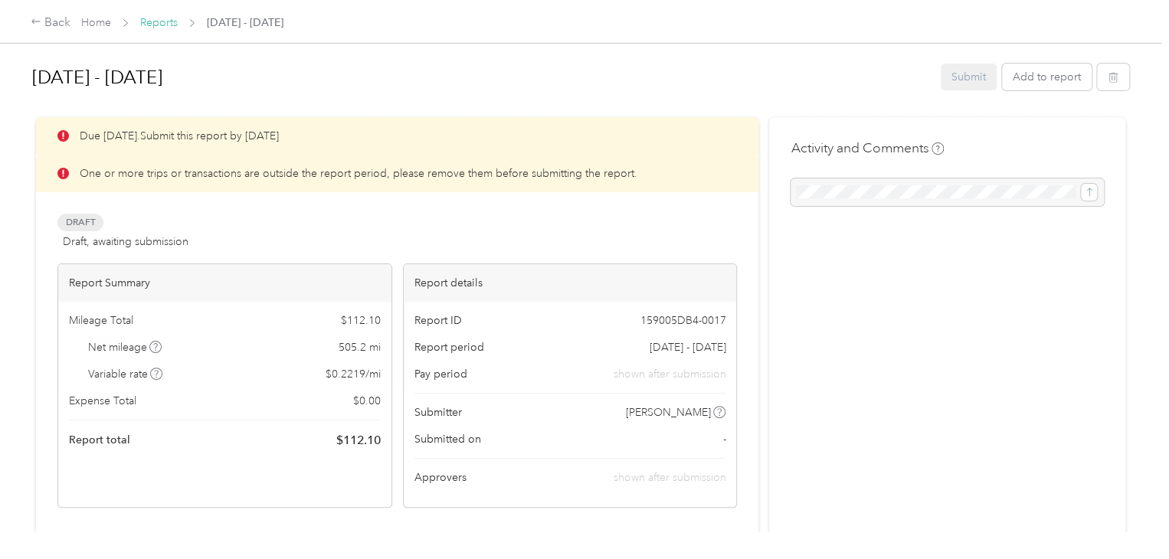
click at [147, 22] on link "Reports" at bounding box center [159, 22] width 38 height 13
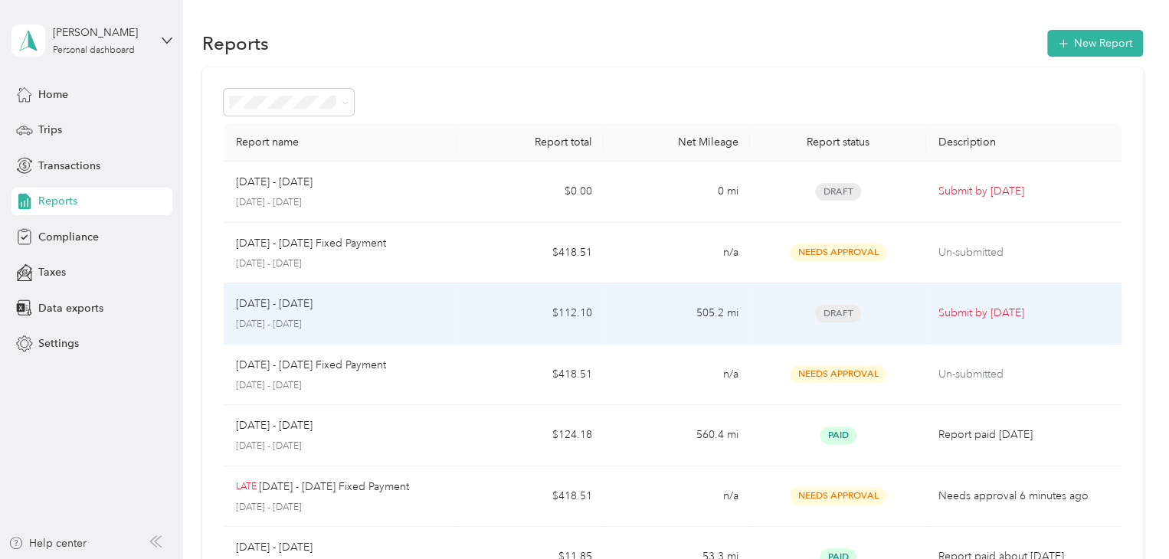
click at [460, 307] on td "$112.10" at bounding box center [530, 313] width 146 height 61
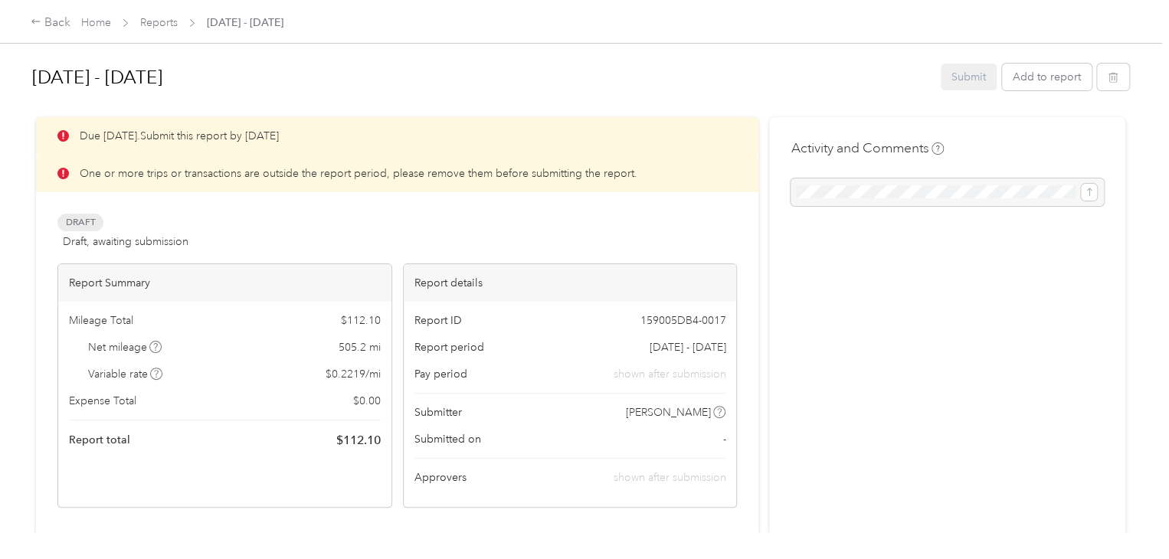
click at [969, 79] on div "Submit Add to report" at bounding box center [1035, 77] width 188 height 27
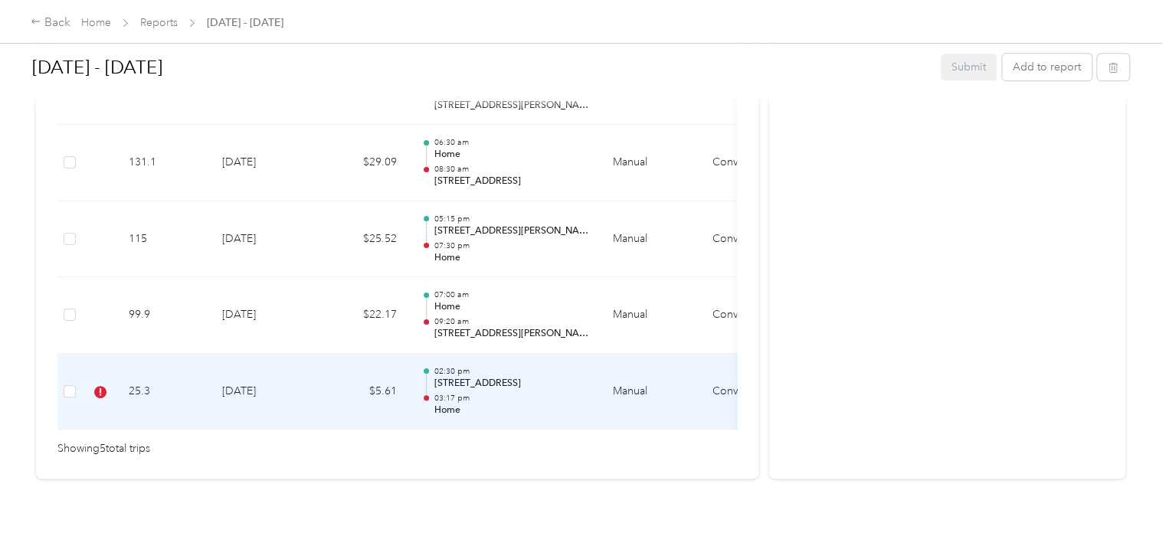
scroll to position [592, 0]
click at [257, 367] on td "7-30-2025" at bounding box center [263, 392] width 107 height 77
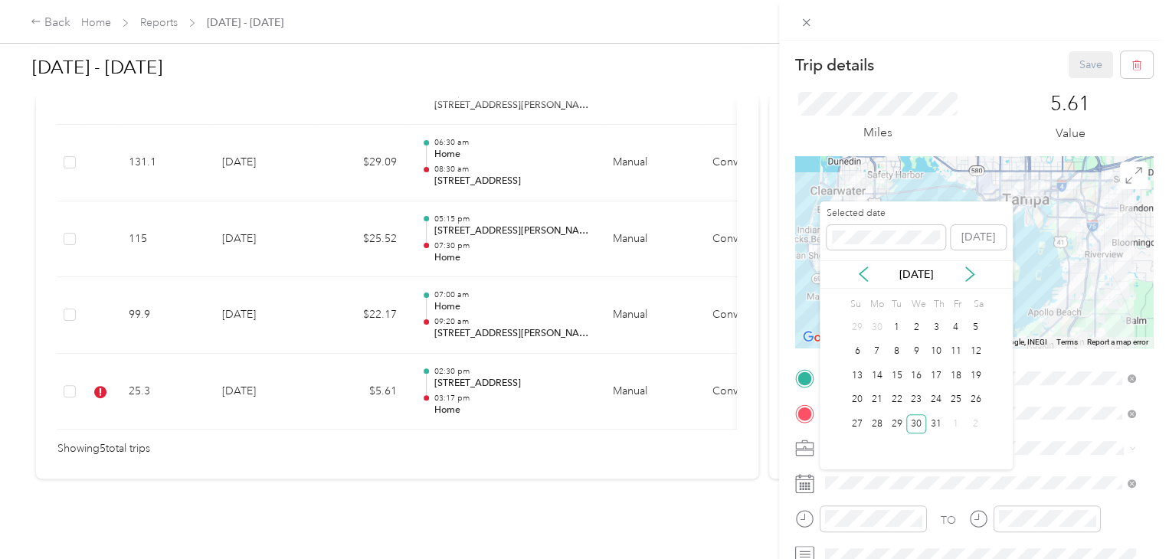
click at [974, 283] on div "Jul 2025" at bounding box center [916, 274] width 193 height 28
click at [965, 270] on icon at bounding box center [969, 274] width 15 height 15
click at [952, 322] on div "1" at bounding box center [956, 327] width 20 height 19
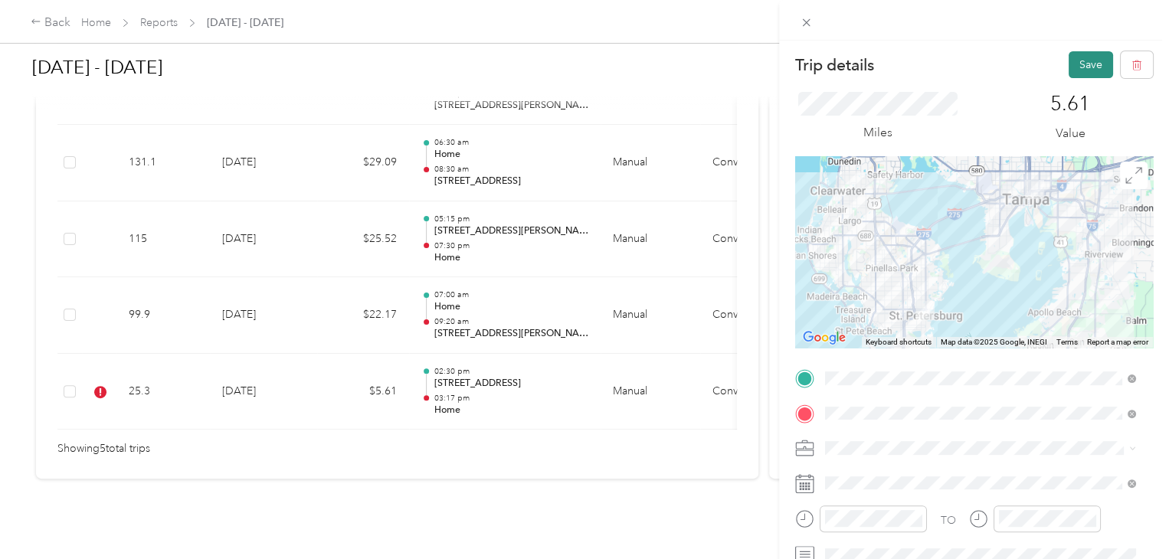
click at [1078, 70] on button "Save" at bounding box center [1091, 64] width 44 height 27
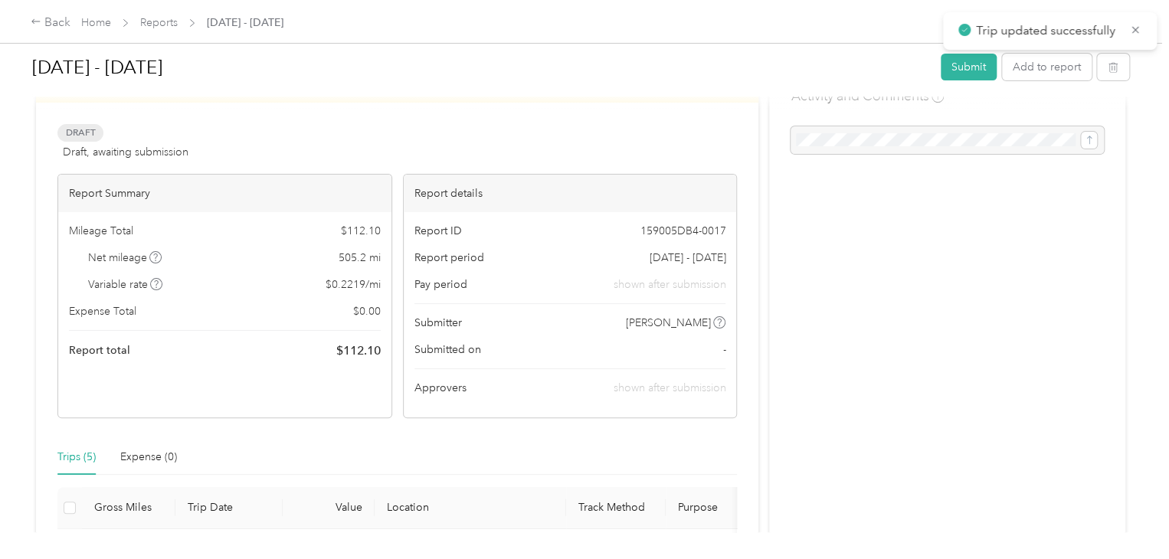
scroll to position [0, 0]
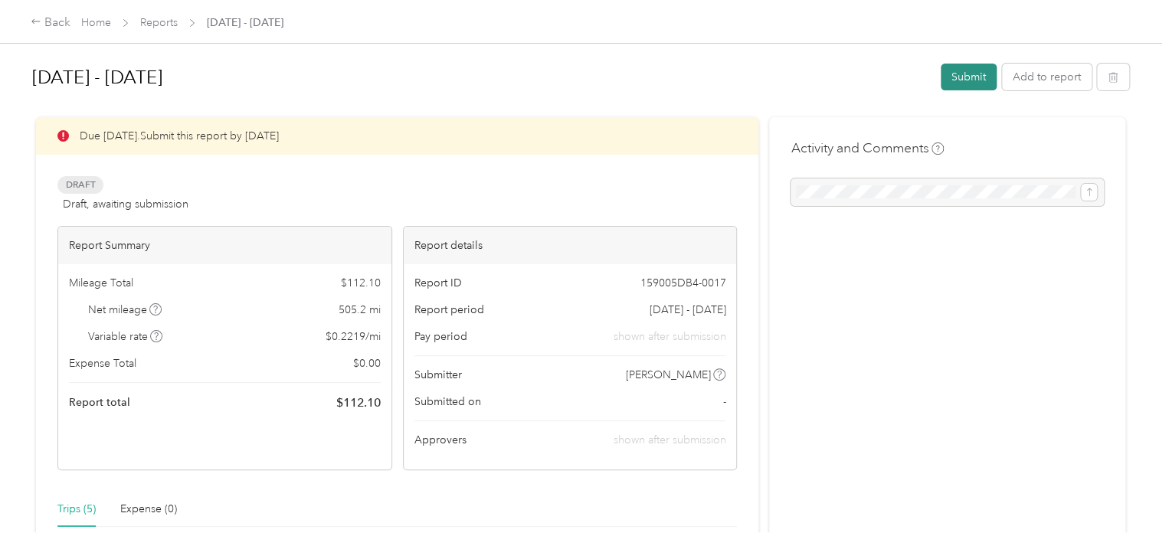
click at [953, 71] on button "Submit" at bounding box center [969, 77] width 56 height 27
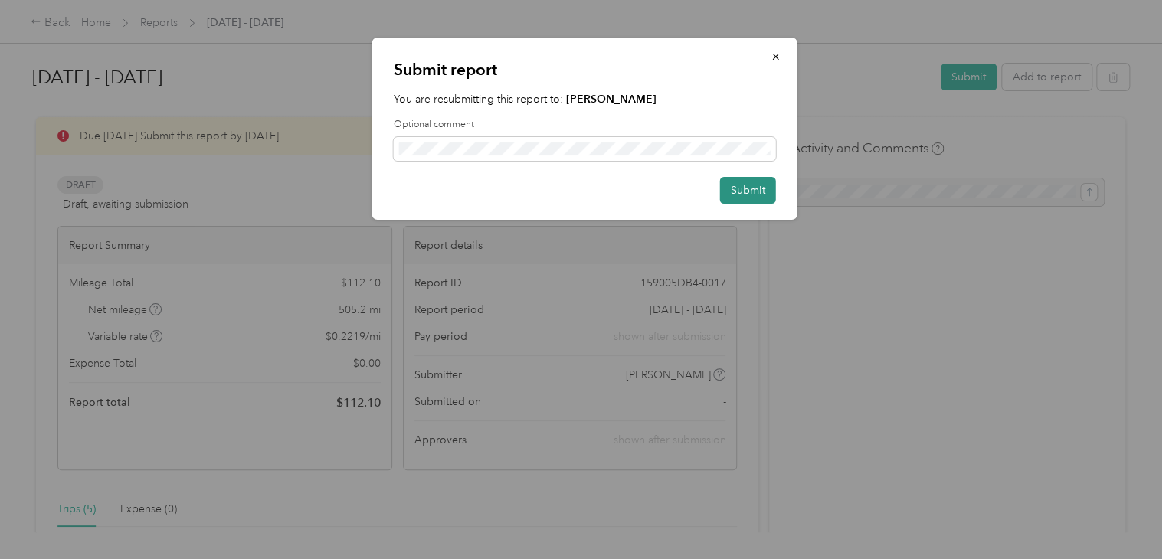
click at [753, 194] on button "Submit" at bounding box center [748, 190] width 56 height 27
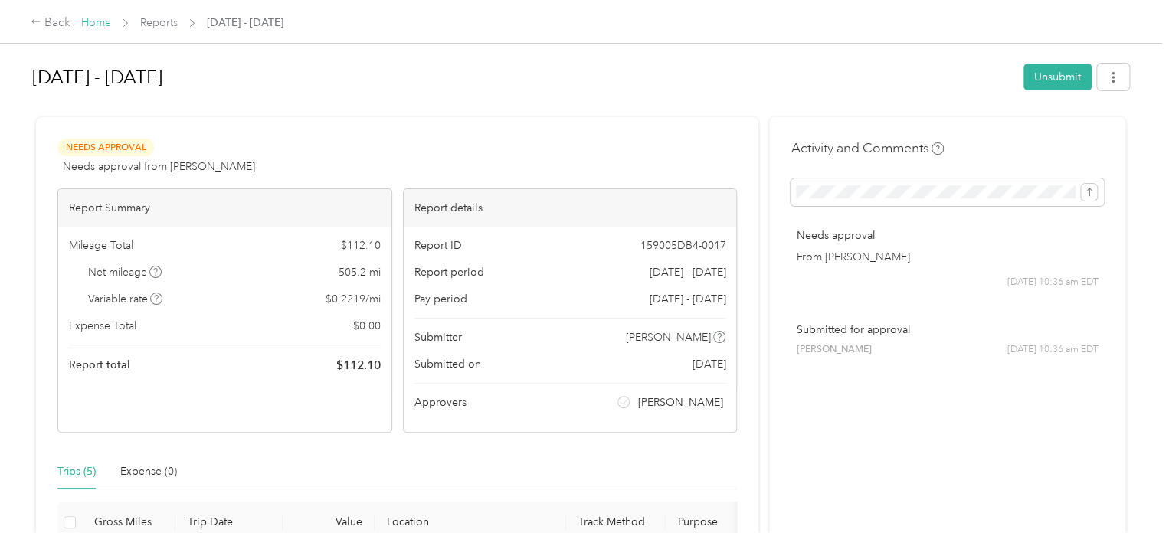
click at [95, 22] on link "Home" at bounding box center [96, 22] width 30 height 13
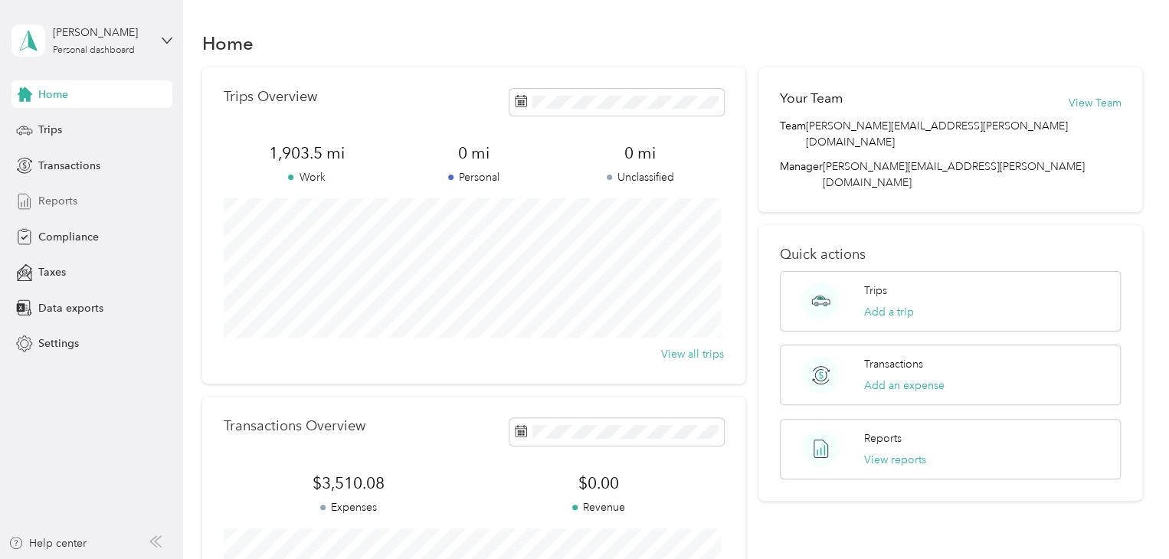
click at [46, 197] on span "Reports" at bounding box center [57, 201] width 39 height 16
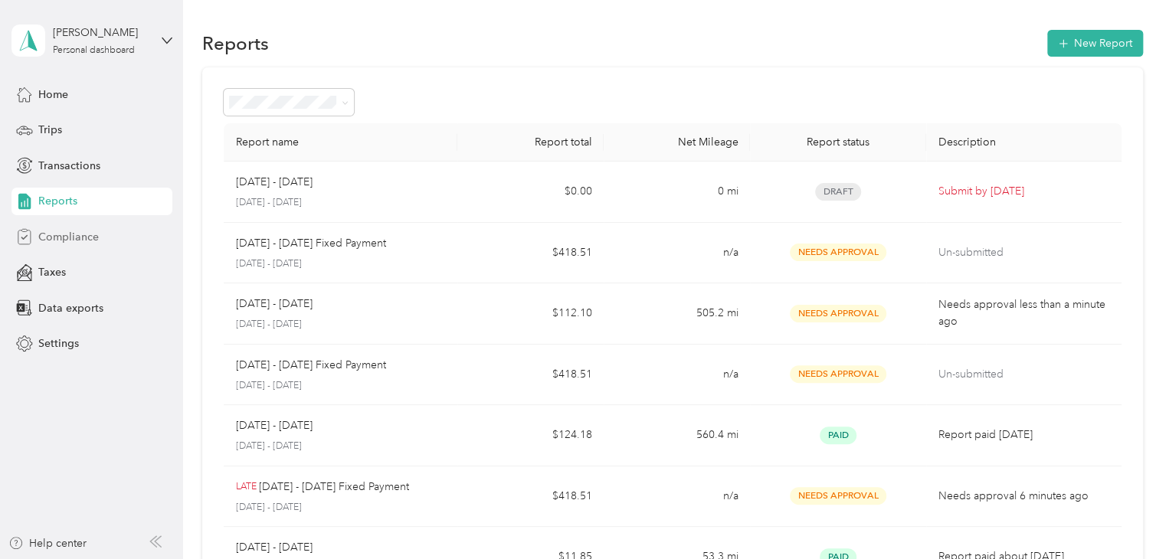
click at [51, 239] on span "Compliance" at bounding box center [68, 237] width 61 height 16
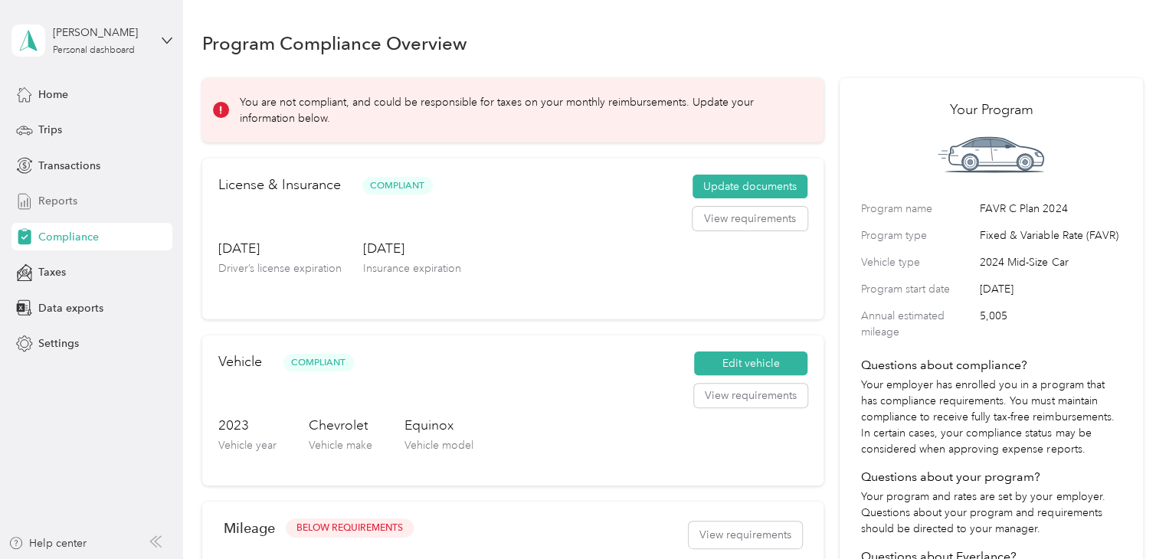
click at [51, 198] on span "Reports" at bounding box center [57, 201] width 39 height 16
